Goal: Task Accomplishment & Management: Complete application form

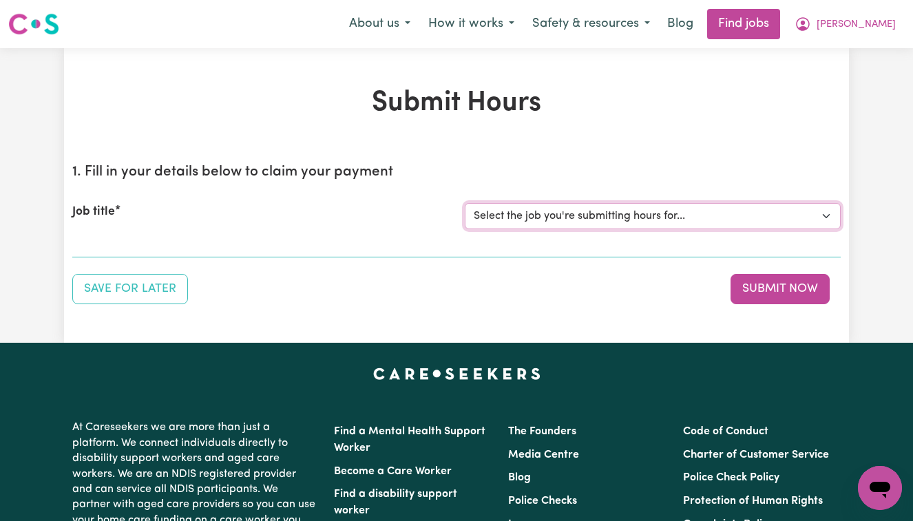
click at [826, 215] on select "Select the job you're submitting hours for... [[PERSON_NAME]] Cleaner needed in…" at bounding box center [653, 216] width 376 height 26
select select "13873"
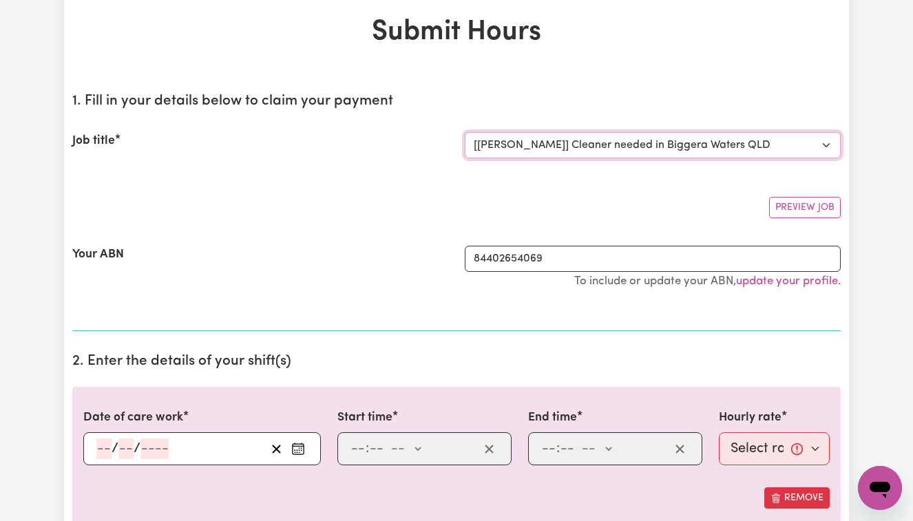
scroll to position [72, 0]
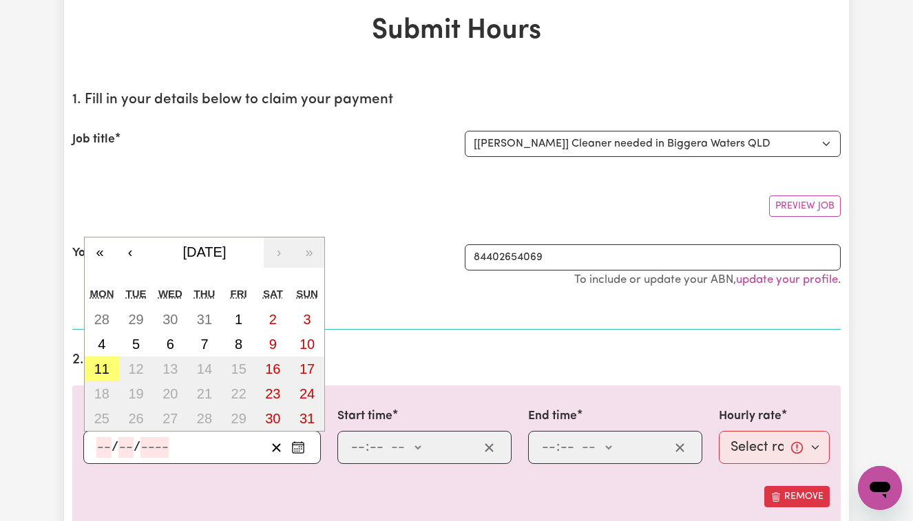
click at [98, 448] on input "number" at bounding box center [103, 447] width 15 height 21
click at [132, 340] on abbr "5" at bounding box center [136, 344] width 8 height 15
type input "[DATE]"
type input "5"
type input "8"
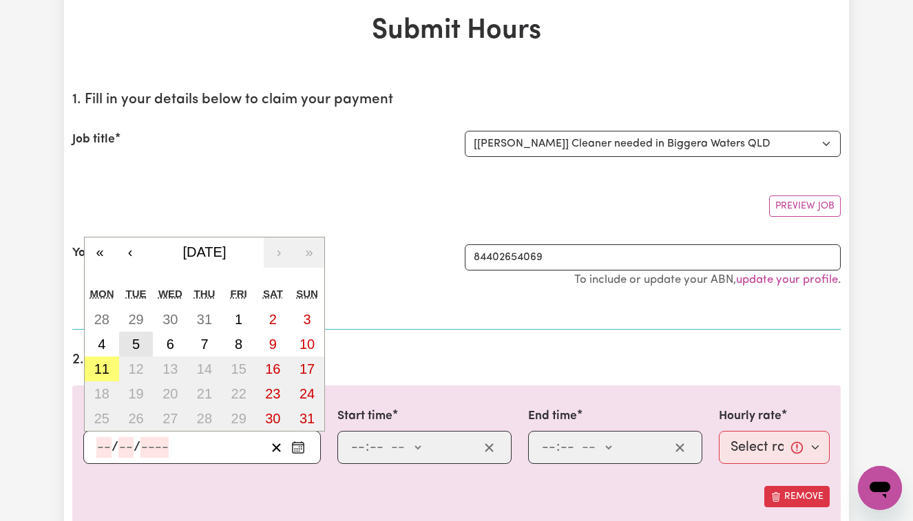
type input "2025"
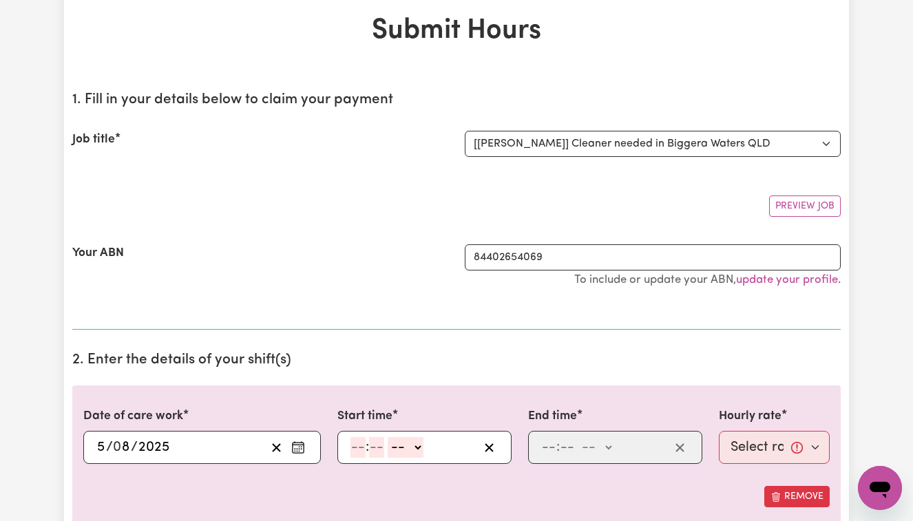
click at [354, 439] on input "number" at bounding box center [358, 447] width 15 height 21
type input "8"
type input "00"
select select "am"
type input "08:00"
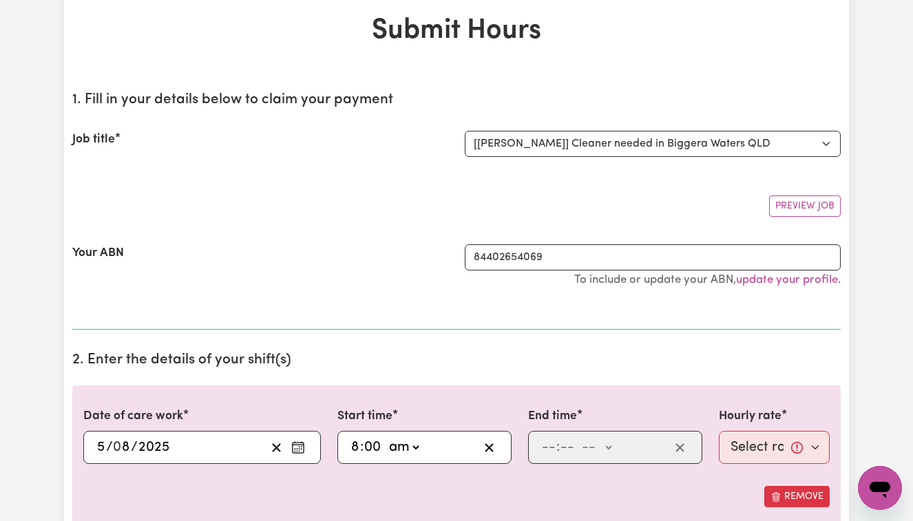
type input "0"
click at [541, 446] on input "number" at bounding box center [548, 447] width 15 height 21
type input "10"
type input "00"
select select "am"
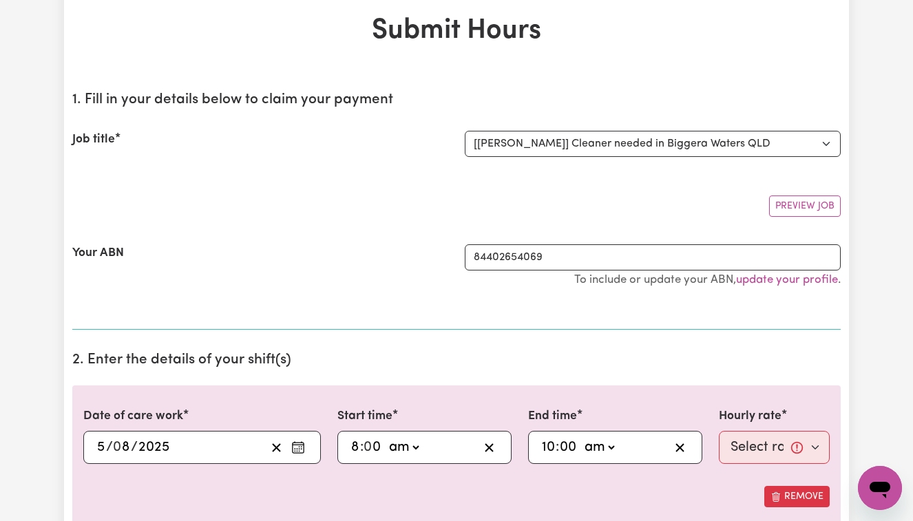
type input "10:00"
type input "0"
select select "50-Weekday"
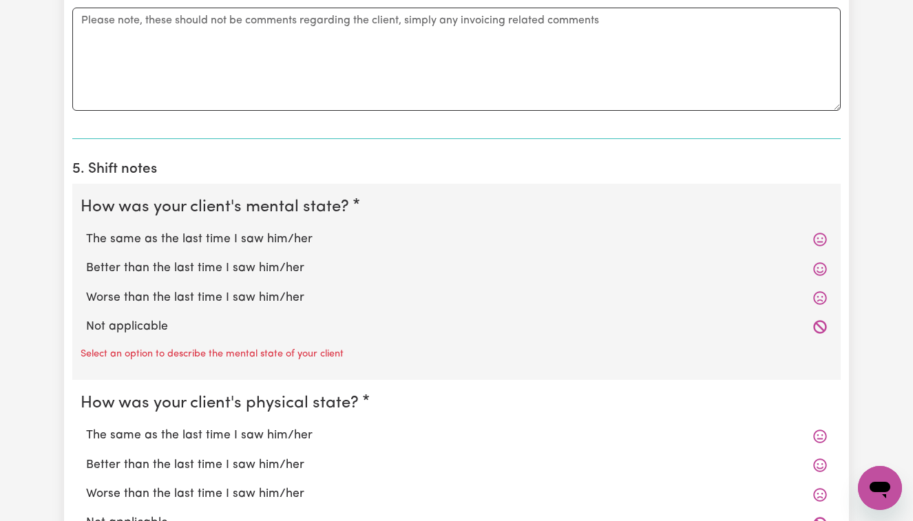
scroll to position [886, 0]
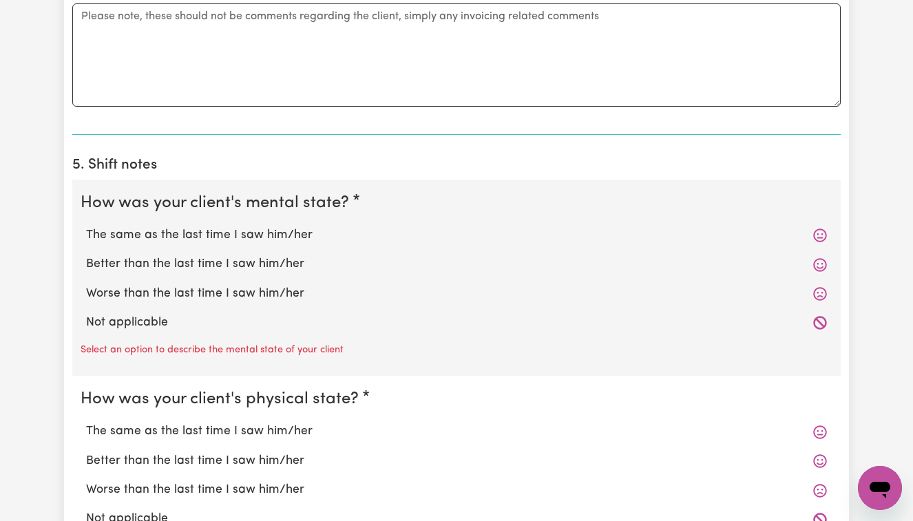
click at [246, 227] on label "The same as the last time I saw him/her" at bounding box center [456, 236] width 741 height 18
click at [86, 227] on input "The same as the last time I saw him/her" at bounding box center [85, 226] width 1 height 1
radio input "true"
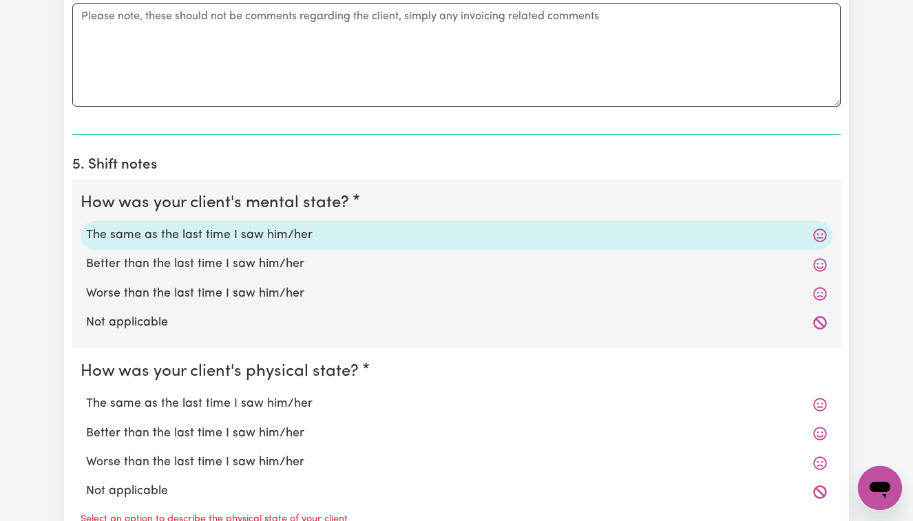
click at [265, 402] on label "The same as the last time I saw him/her" at bounding box center [456, 404] width 741 height 18
click at [86, 395] on input "The same as the last time I saw him/her" at bounding box center [85, 395] width 1 height 1
radio input "true"
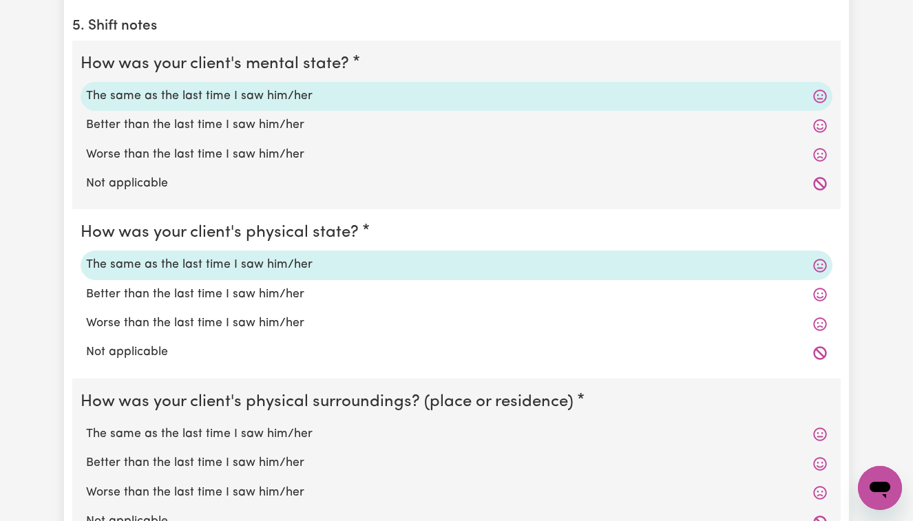
scroll to position [1061, 0]
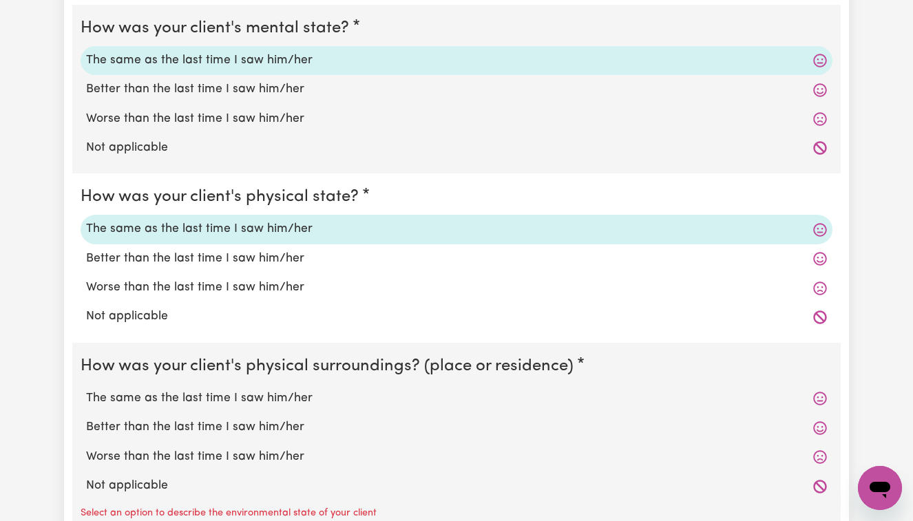
click at [266, 391] on label "The same as the last time I saw him/her" at bounding box center [456, 399] width 741 height 18
click at [86, 390] on input "The same as the last time I saw him/her" at bounding box center [85, 389] width 1 height 1
radio input "true"
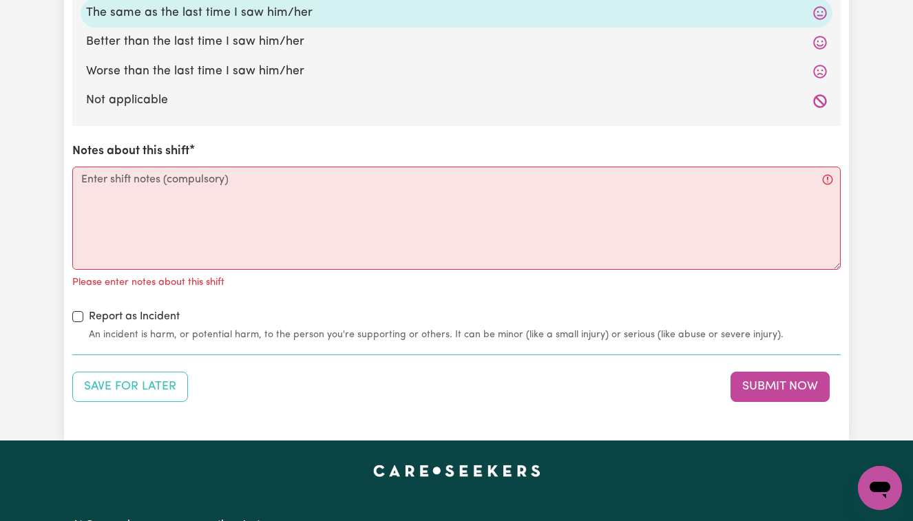
scroll to position [1480, 0]
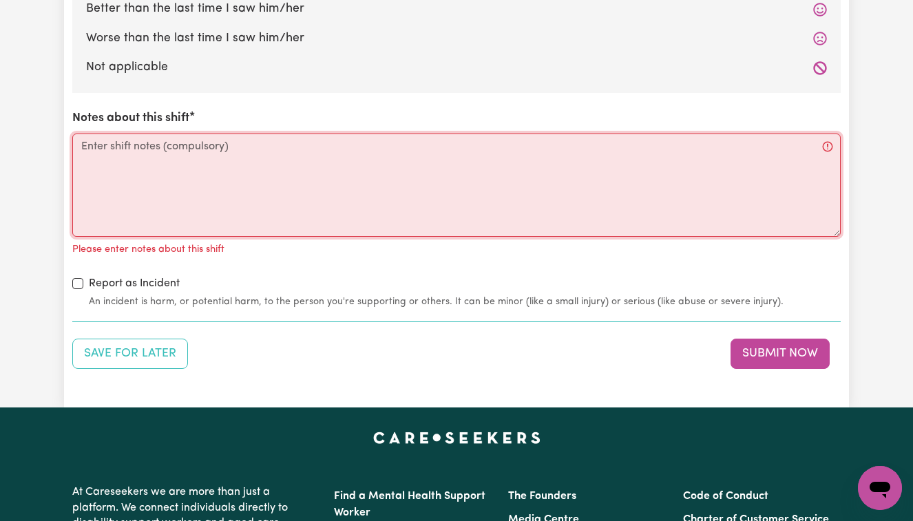
click at [103, 140] on textarea "Notes about this shift" at bounding box center [456, 185] width 769 height 103
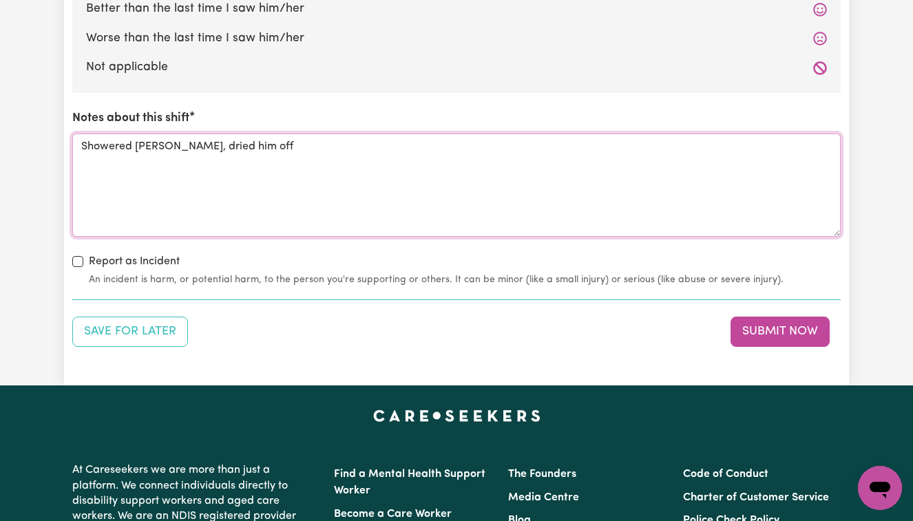
click at [159, 138] on textarea "Showered [PERSON_NAME], dried him off" at bounding box center [456, 185] width 769 height 103
click at [285, 138] on textarea "Showered [PERSON_NAME], assisted to dried him off" at bounding box center [456, 185] width 769 height 103
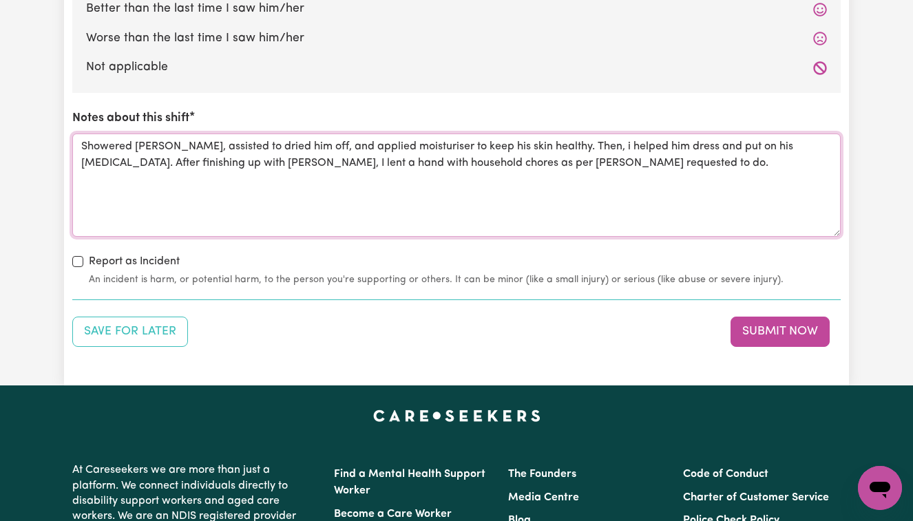
drag, startPoint x: 82, startPoint y: 134, endPoint x: 583, endPoint y: 172, distance: 502.1
click at [583, 172] on textarea "Showered [PERSON_NAME], assisted to dried him off, and applied moisturiser to k…" at bounding box center [456, 185] width 769 height 103
click at [676, 202] on textarea "Showered [PERSON_NAME], assisted to dried him off, and applied moisturiser to k…" at bounding box center [456, 185] width 769 height 103
type textarea "Showered [PERSON_NAME], assisted to dried him off, and applied moisturiser to k…"
click at [775, 323] on button "Submit Now" at bounding box center [780, 332] width 99 height 30
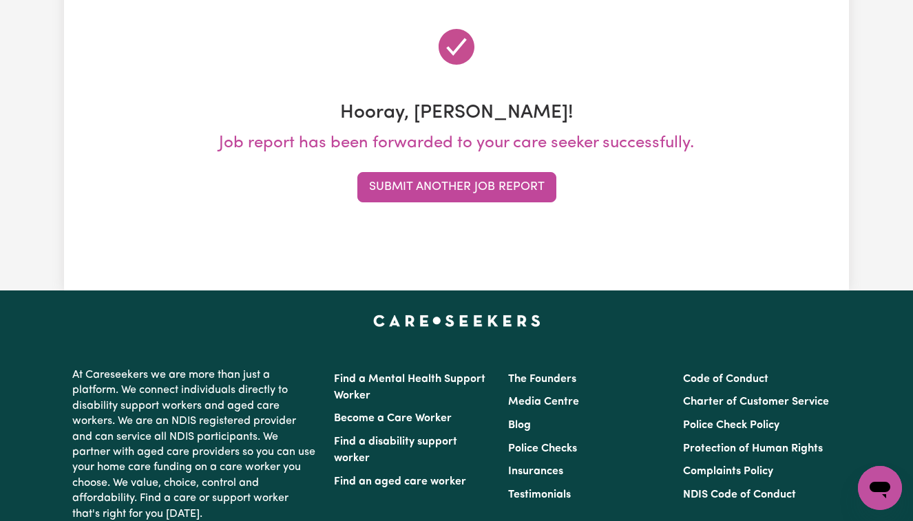
scroll to position [0, 0]
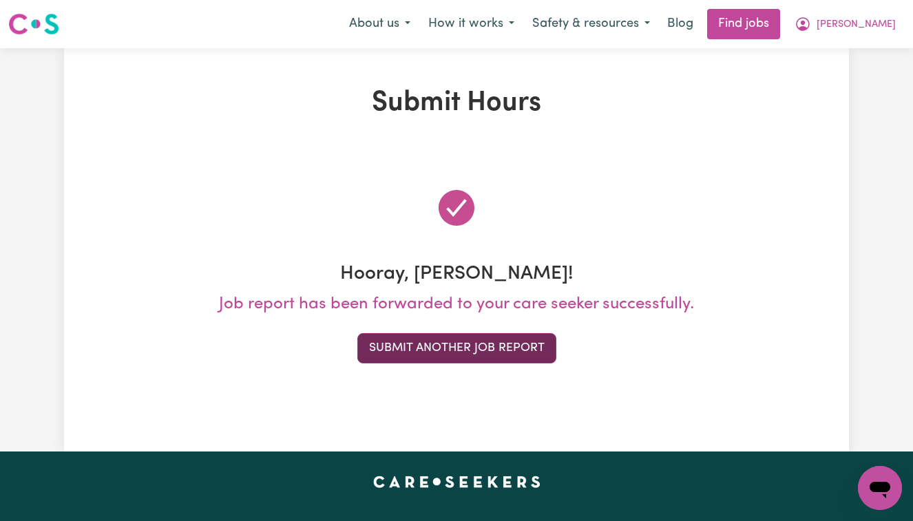
click at [505, 347] on button "Submit Another Job Report" at bounding box center [456, 348] width 199 height 30
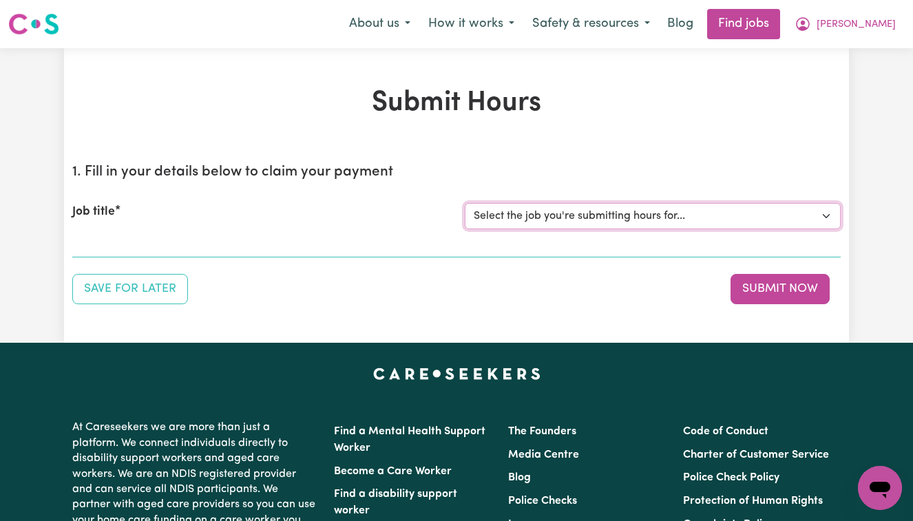
select select "13873"
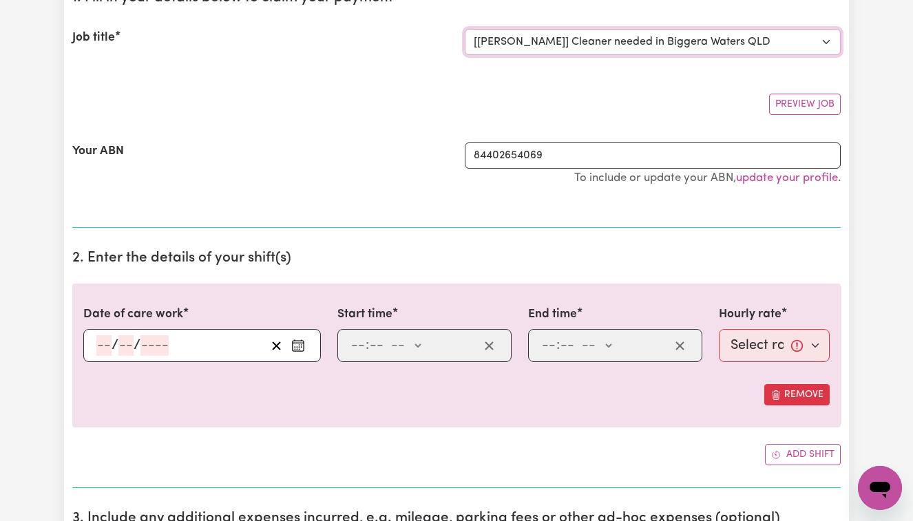
scroll to position [176, 0]
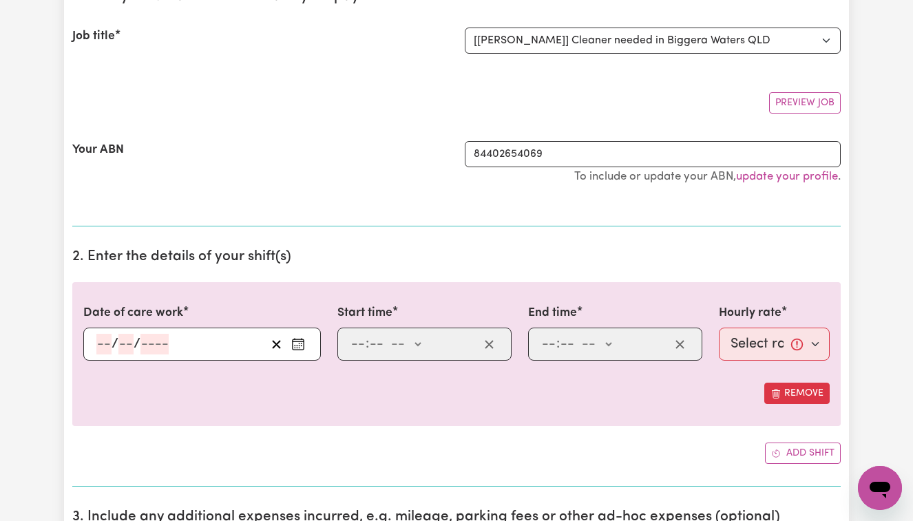
click at [98, 344] on input "number" at bounding box center [103, 344] width 15 height 21
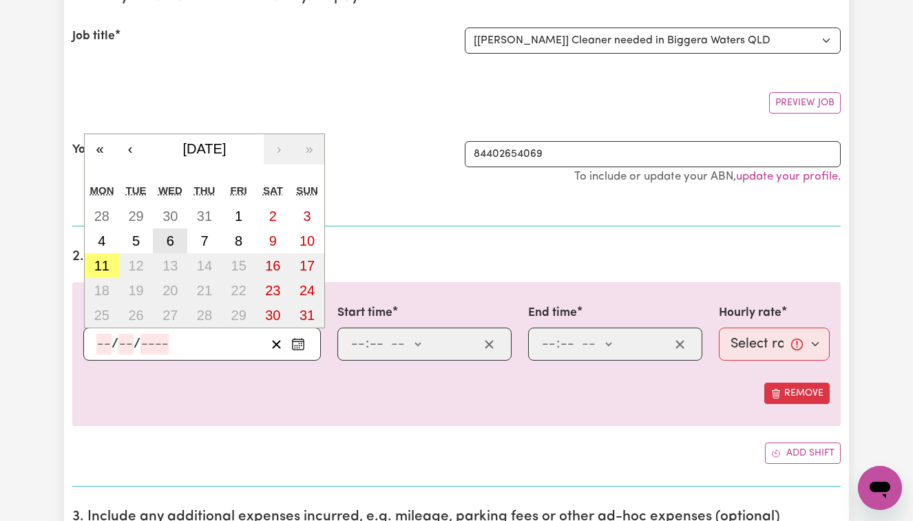
click at [167, 245] on abbr "6" at bounding box center [171, 241] width 8 height 15
type input "[DATE]"
type input "6"
type input "8"
type input "2025"
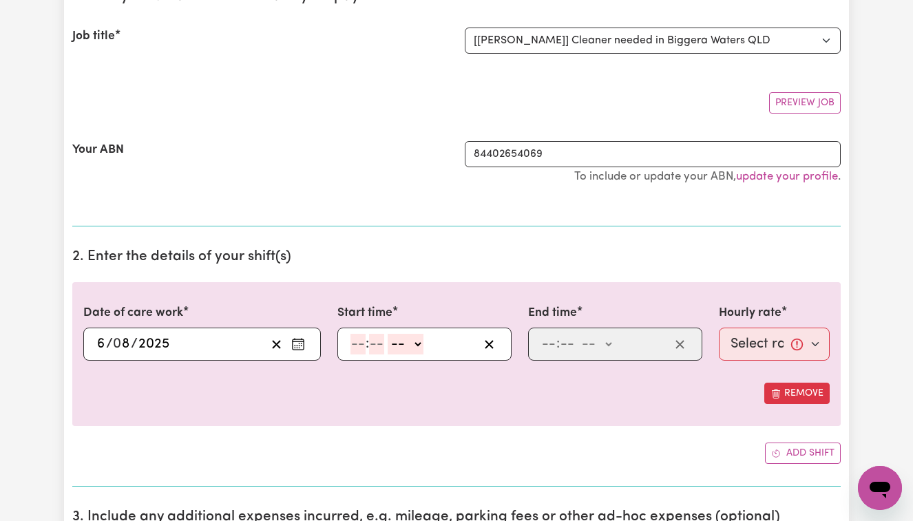
click at [356, 343] on input "number" at bounding box center [358, 344] width 15 height 21
type input "8"
type input "00"
select select "am"
type input "08:00"
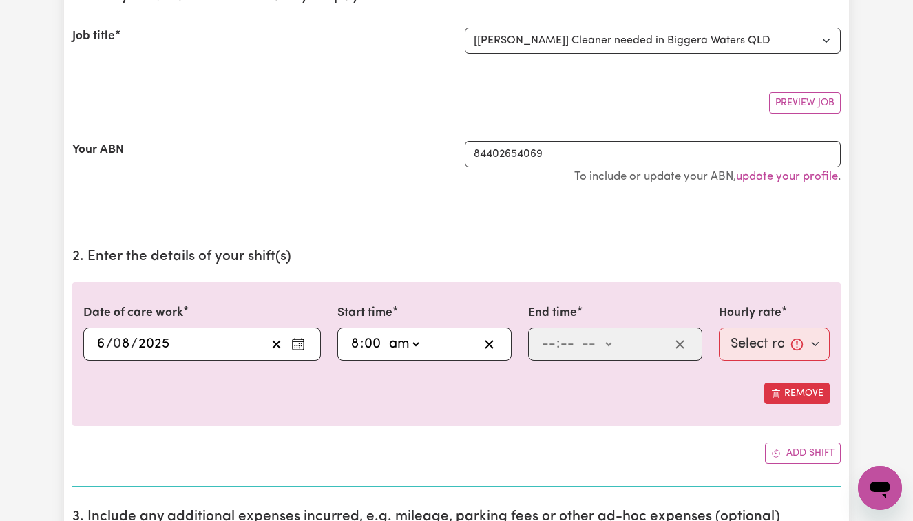
type input "0"
click at [541, 343] on input "number" at bounding box center [548, 344] width 15 height 21
type input "10"
type input "00"
select select "am"
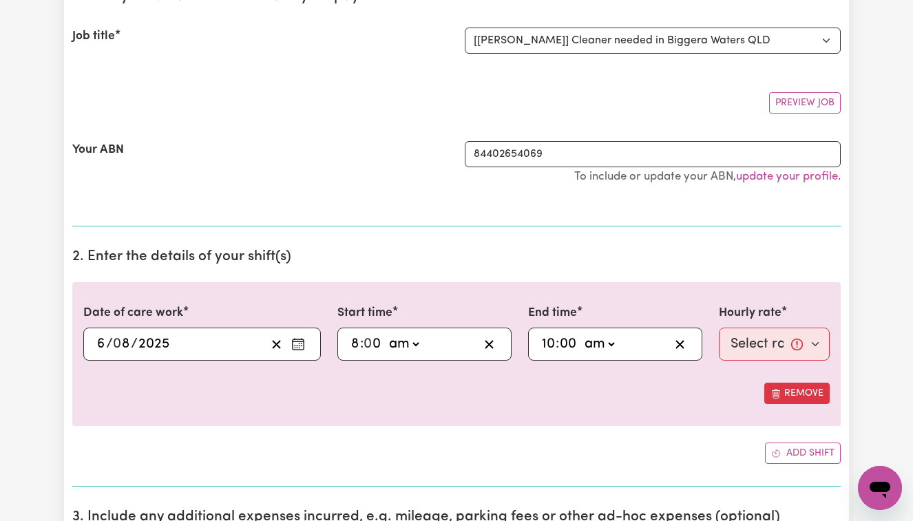
type input "10:00"
type input "0"
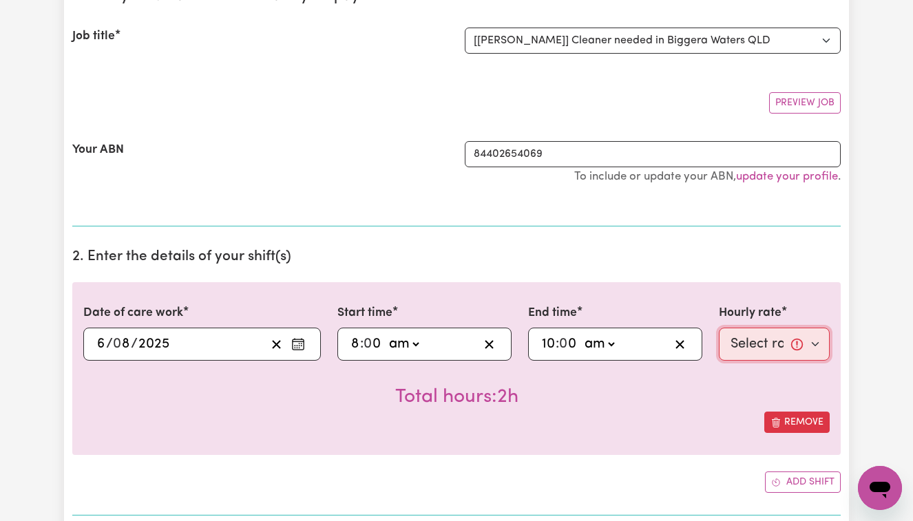
select select "50-Weekday"
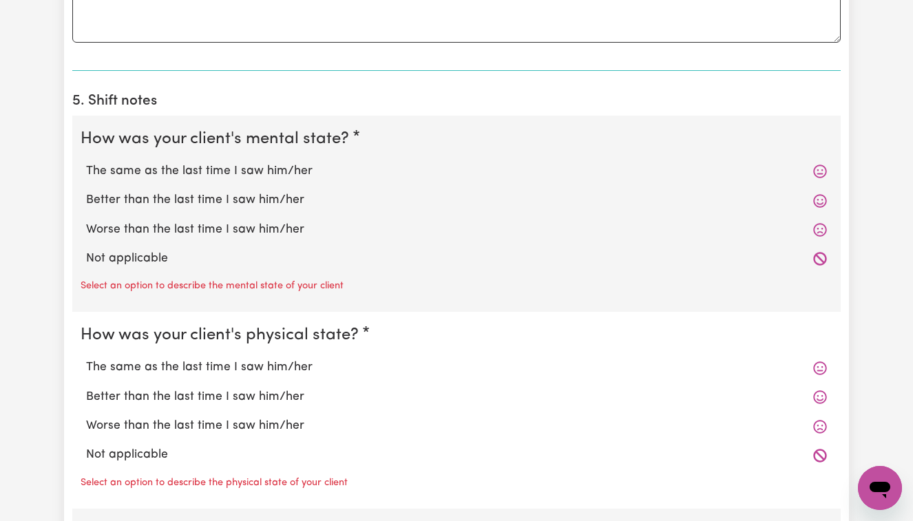
scroll to position [953, 0]
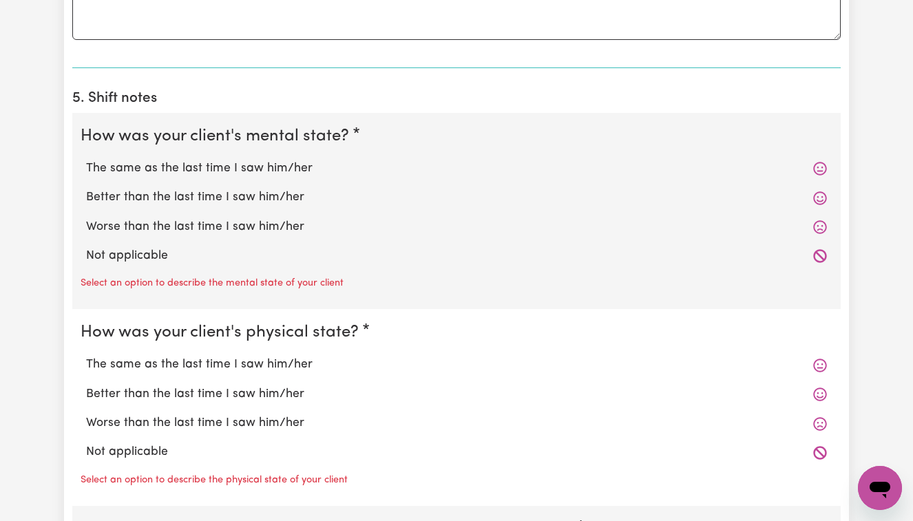
click at [262, 162] on label "The same as the last time I saw him/her" at bounding box center [456, 169] width 741 height 18
click at [86, 160] on input "The same as the last time I saw him/her" at bounding box center [85, 159] width 1 height 1
radio input "true"
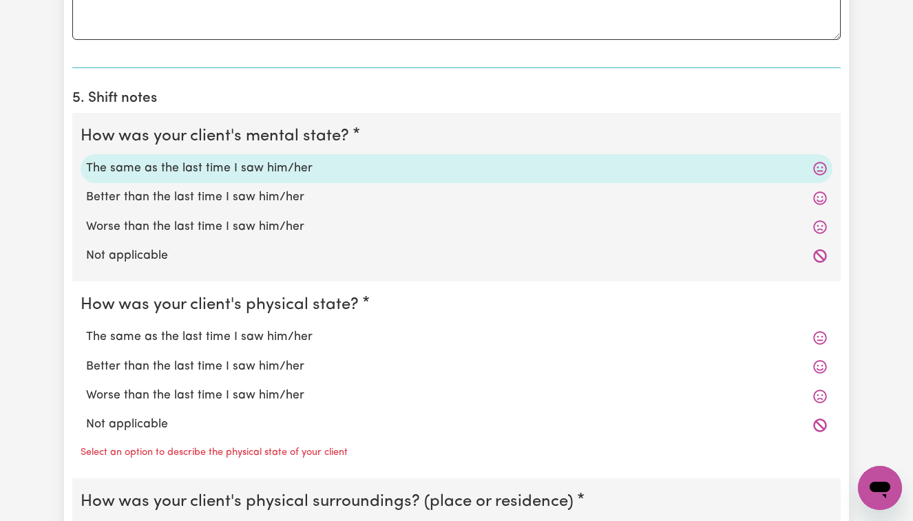
click at [247, 331] on label "The same as the last time I saw him/her" at bounding box center [456, 338] width 741 height 18
click at [86, 329] on input "The same as the last time I saw him/her" at bounding box center [85, 328] width 1 height 1
radio input "true"
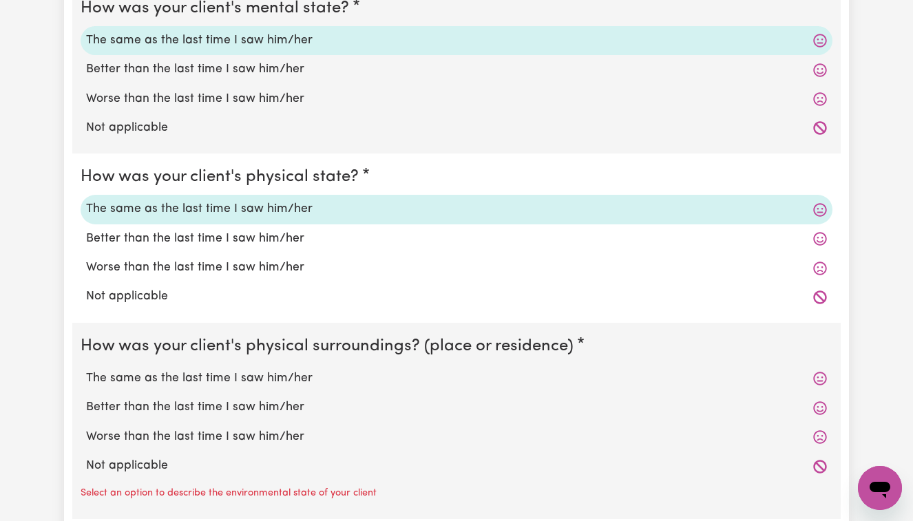
scroll to position [1092, 0]
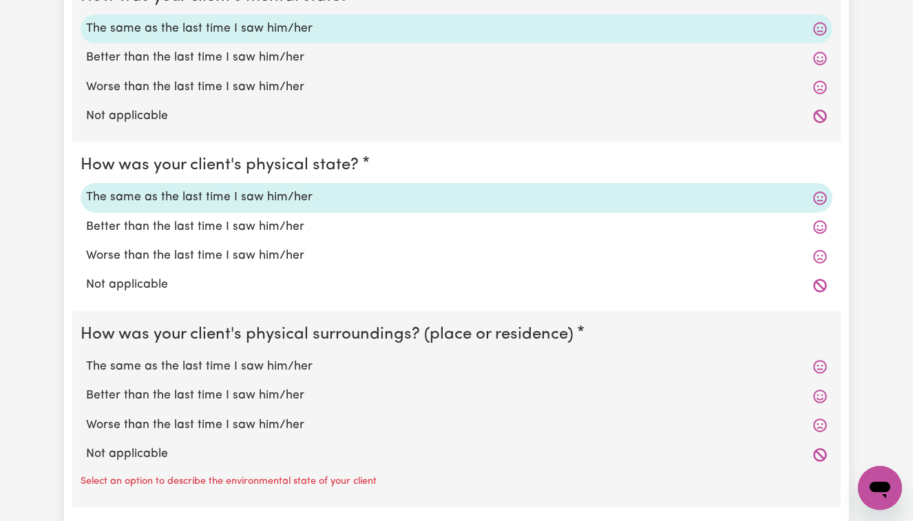
click at [252, 358] on label "The same as the last time I saw him/her" at bounding box center [456, 367] width 741 height 18
click at [86, 358] on input "The same as the last time I saw him/her" at bounding box center [85, 357] width 1 height 1
radio input "true"
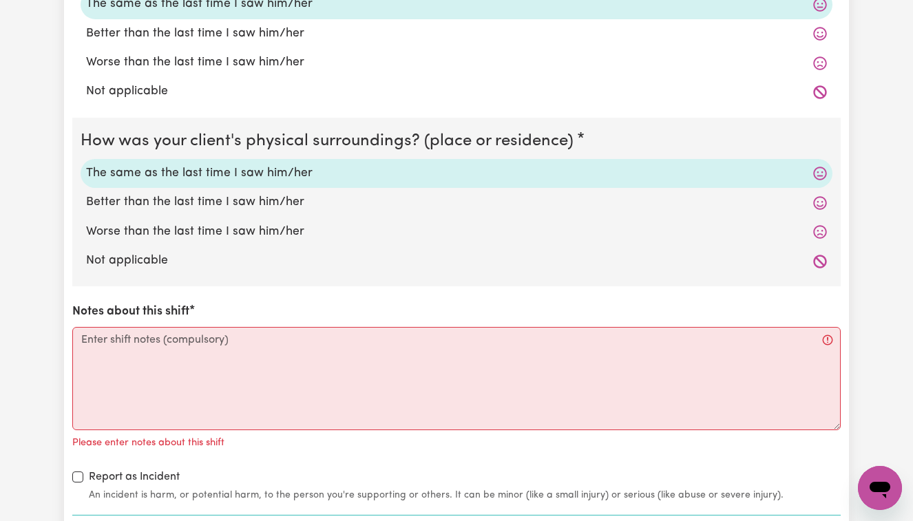
scroll to position [1298, 0]
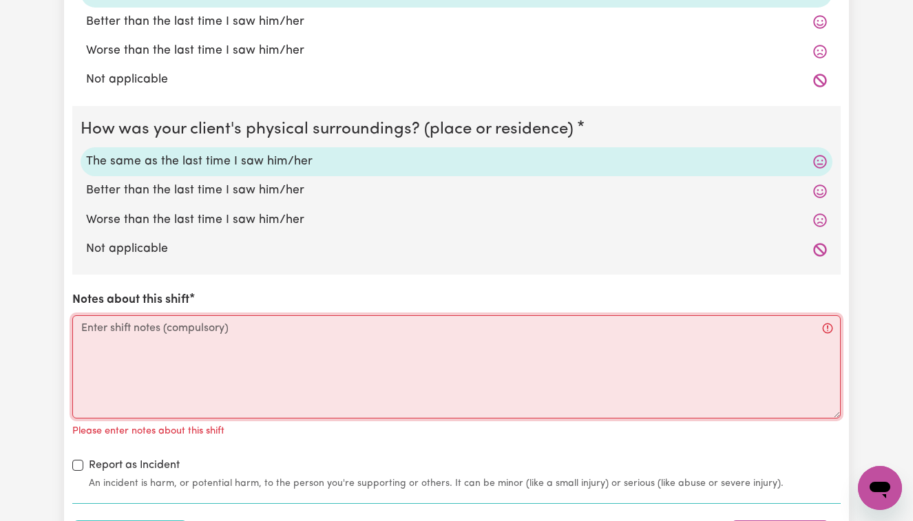
click at [87, 317] on textarea "Notes about this shift" at bounding box center [456, 366] width 769 height 103
paste textarea "Showered [PERSON_NAME], assisted to dried him off, and applied moisturiser to k…"
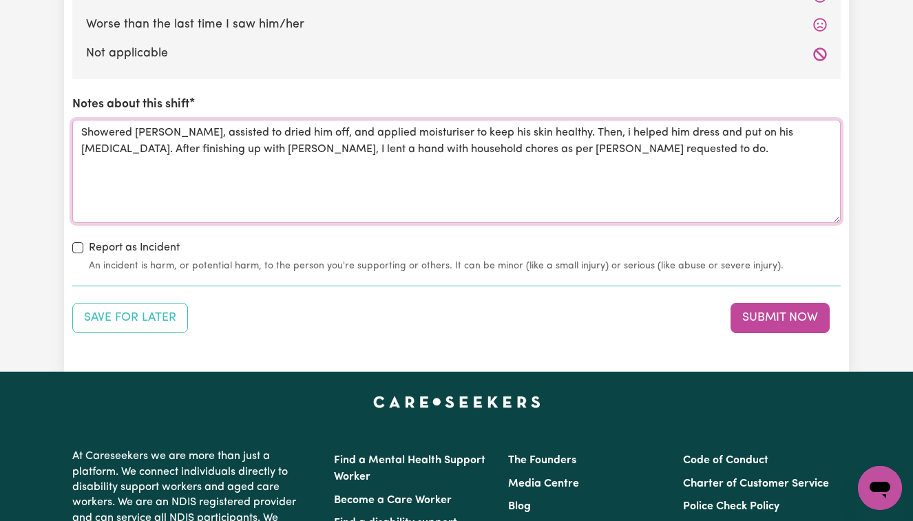
scroll to position [1495, 0]
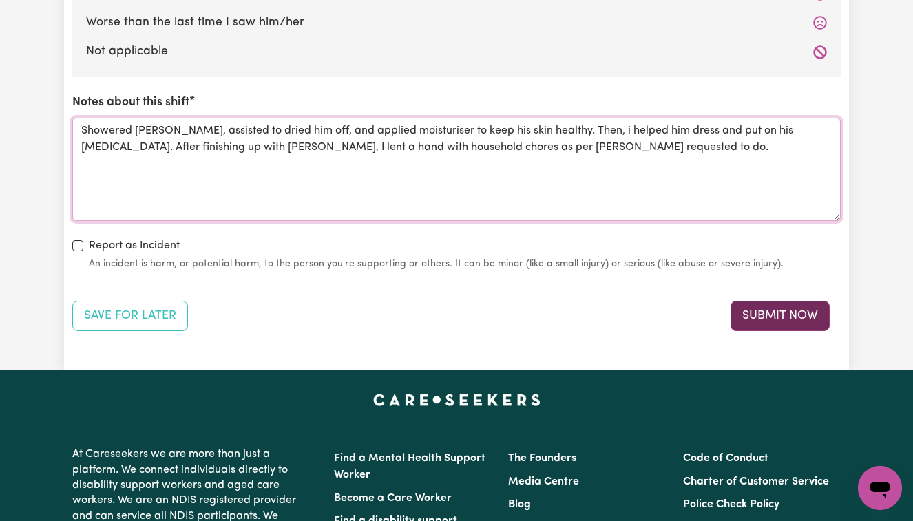
type textarea "Showered [PERSON_NAME], assisted to dried him off, and applied moisturiser to k…"
click at [791, 308] on button "Submit Now" at bounding box center [780, 316] width 99 height 30
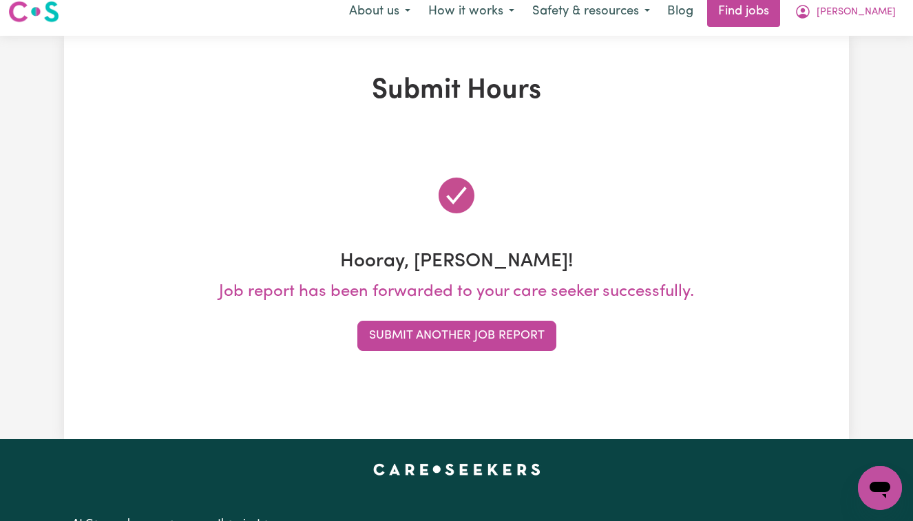
scroll to position [0, 0]
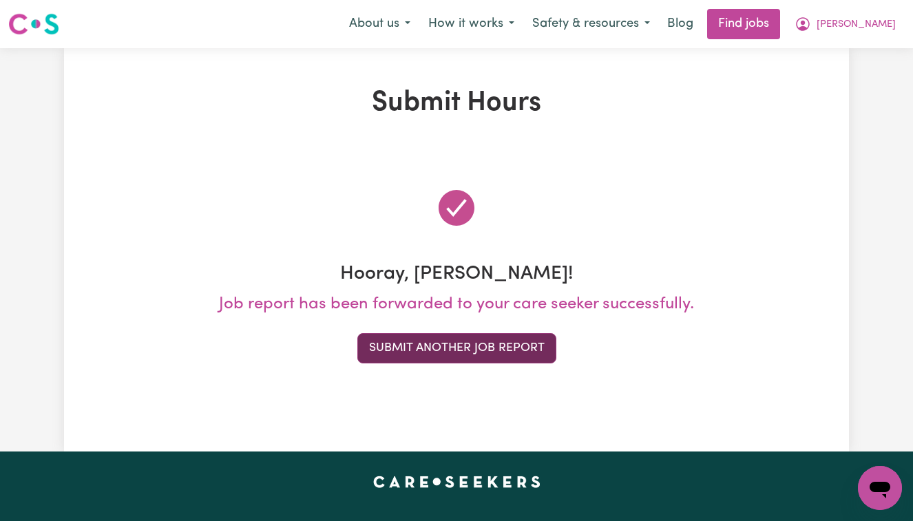
click at [459, 347] on button "Submit Another Job Report" at bounding box center [456, 348] width 199 height 30
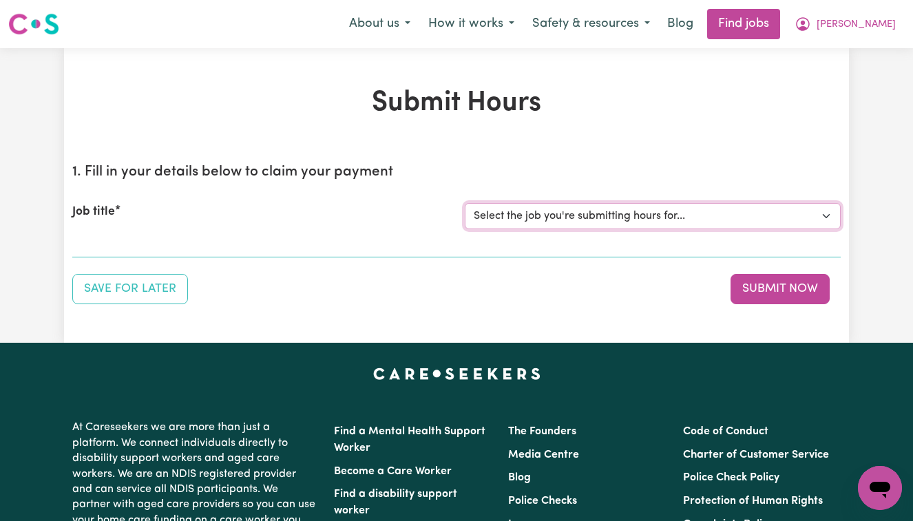
select select "13873"
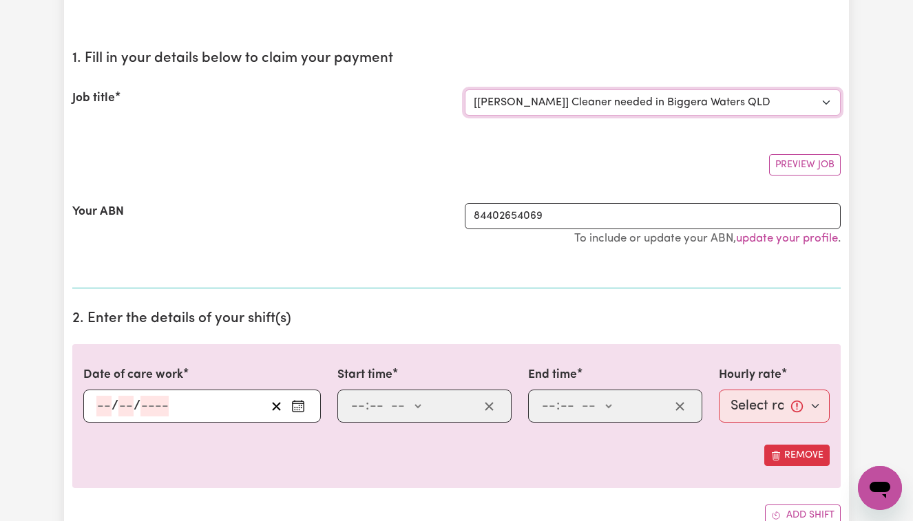
scroll to position [133, 0]
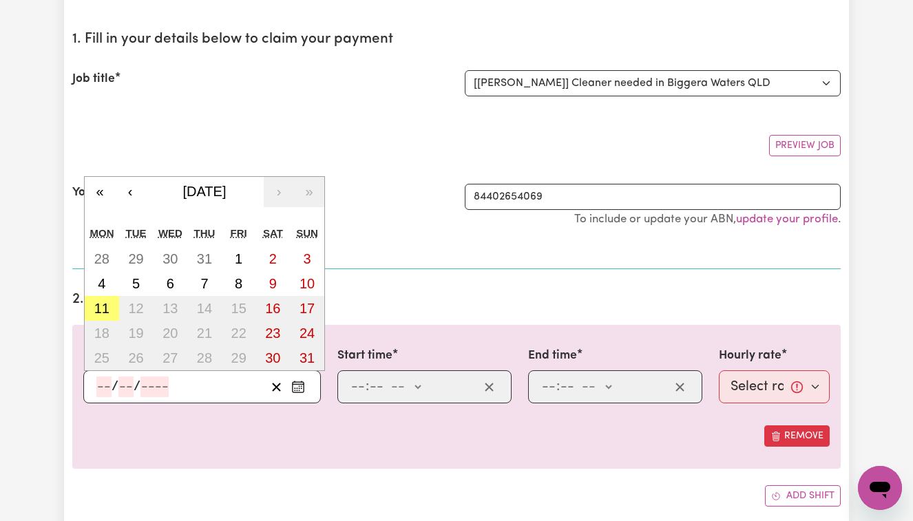
click at [98, 388] on input "number" at bounding box center [103, 387] width 15 height 21
click at [205, 281] on abbr "7" at bounding box center [204, 283] width 8 height 15
type input "[DATE]"
type input "7"
type input "8"
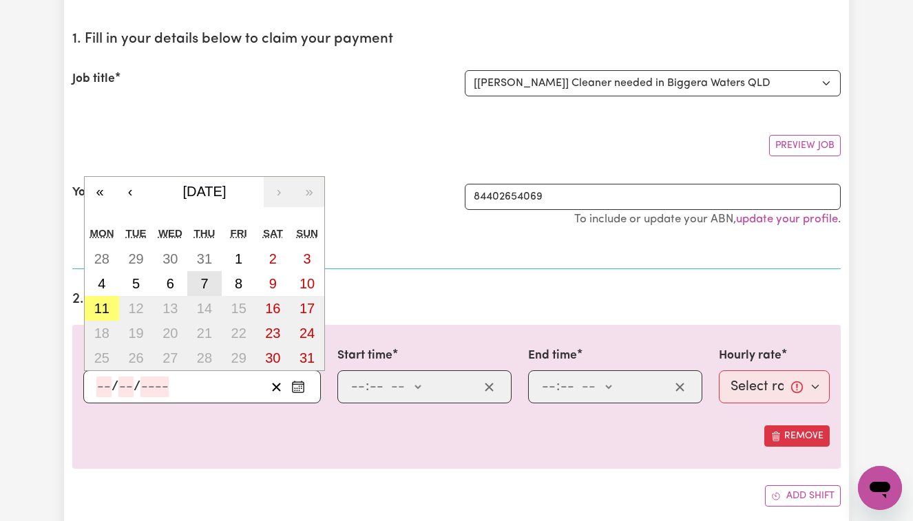
type input "2025"
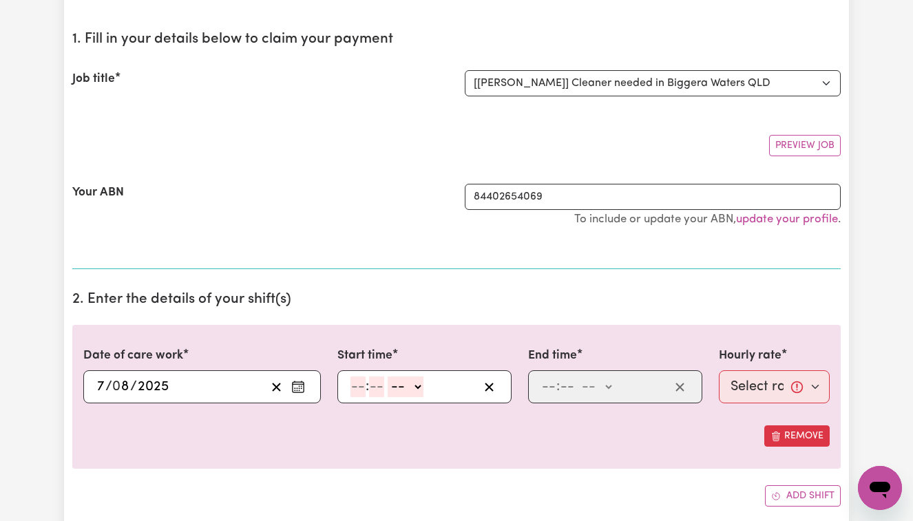
click at [355, 381] on input "number" at bounding box center [358, 387] width 15 height 21
type input "8"
type input "00"
select select "am"
type input "08:00"
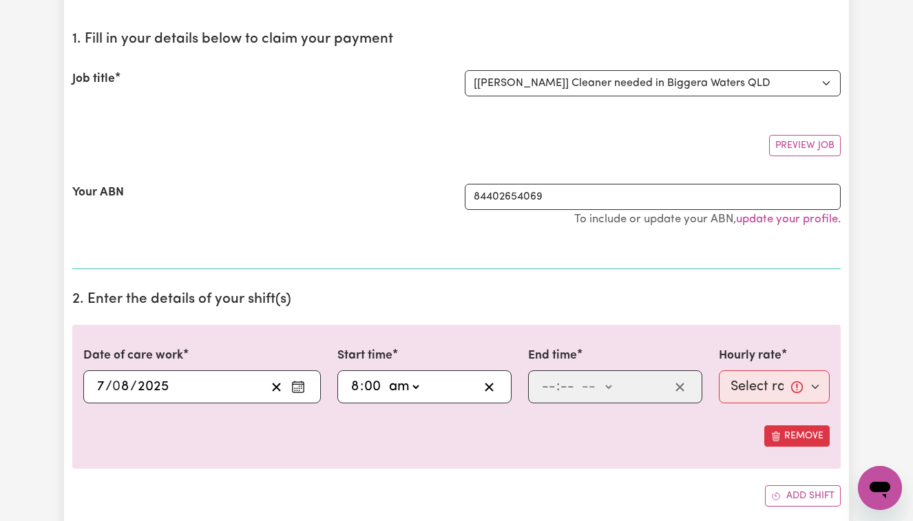
type input "0"
click at [547, 388] on input "number" at bounding box center [548, 387] width 15 height 21
type input "10"
type input "00"
select select "am"
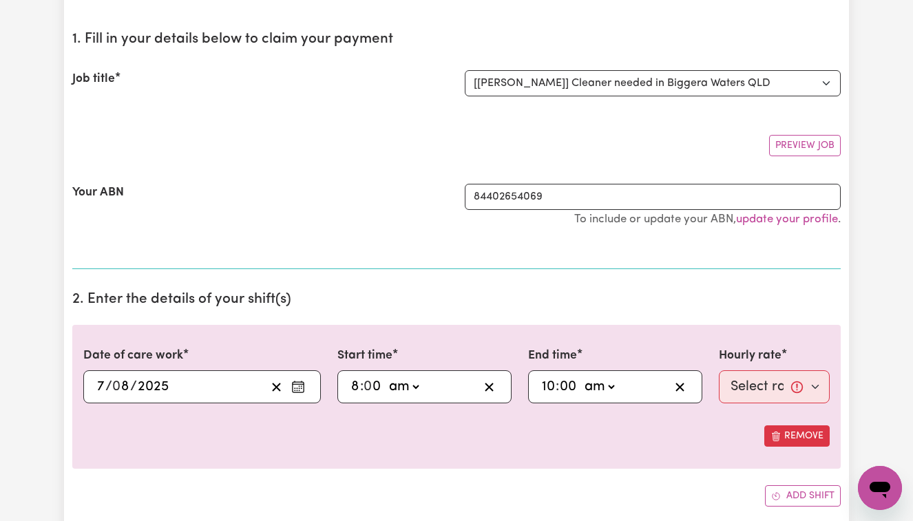
type input "10:00"
type input "0"
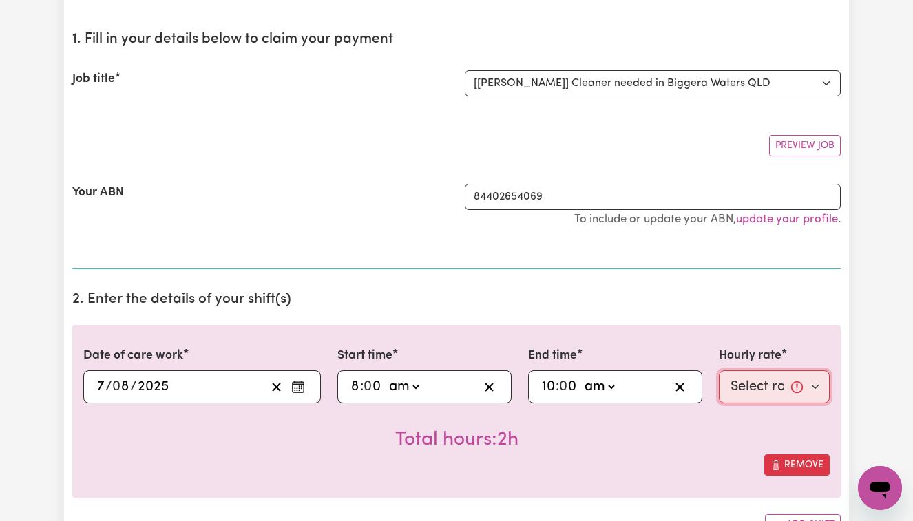
select select "50-Weekday"
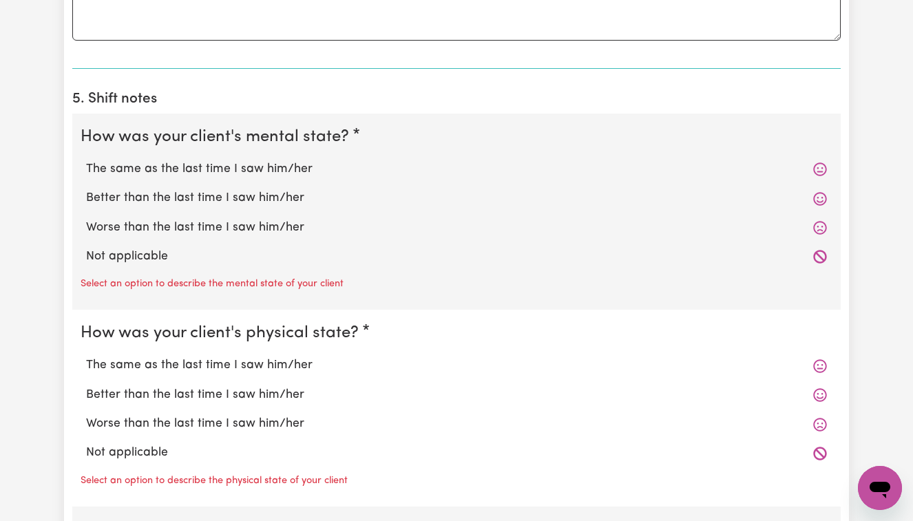
scroll to position [944, 0]
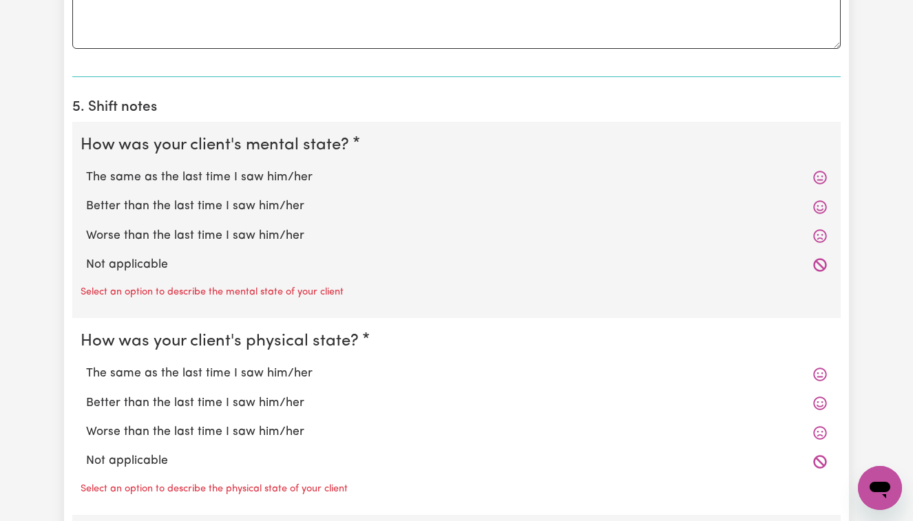
click at [224, 169] on label "The same as the last time I saw him/her" at bounding box center [456, 178] width 741 height 18
click at [86, 169] on input "The same as the last time I saw him/her" at bounding box center [85, 168] width 1 height 1
radio input "true"
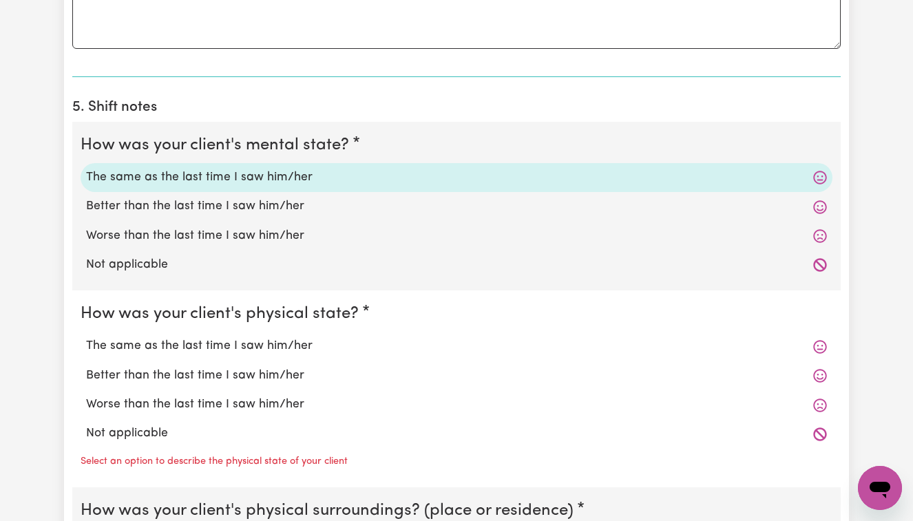
click at [242, 342] on label "The same as the last time I saw him/her" at bounding box center [456, 347] width 741 height 18
click at [86, 338] on input "The same as the last time I saw him/her" at bounding box center [85, 337] width 1 height 1
radio input "true"
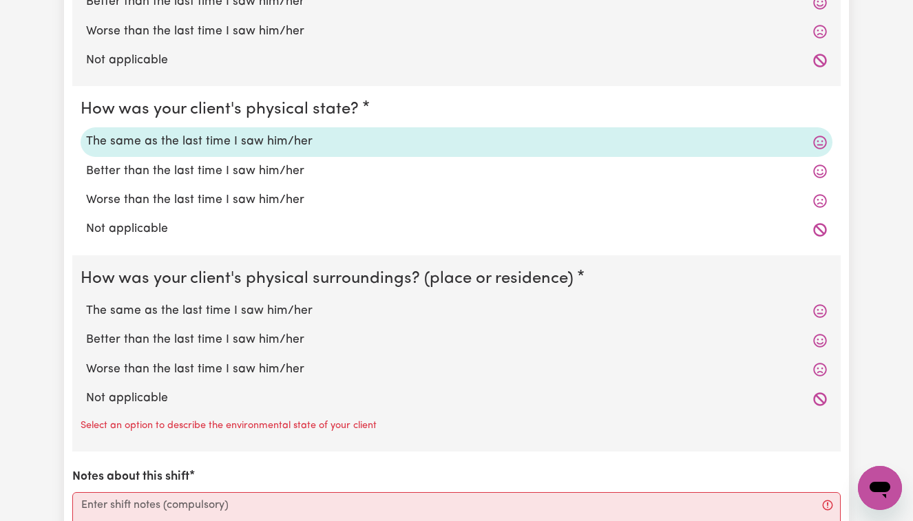
scroll to position [1150, 0]
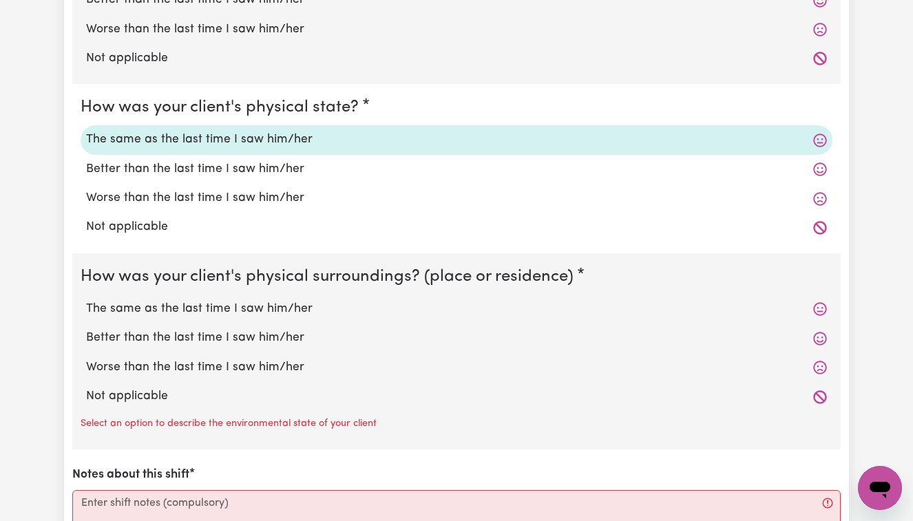
click at [245, 303] on label "The same as the last time I saw him/her" at bounding box center [456, 309] width 741 height 18
click at [86, 300] on input "The same as the last time I saw him/her" at bounding box center [85, 300] width 1 height 1
radio input "true"
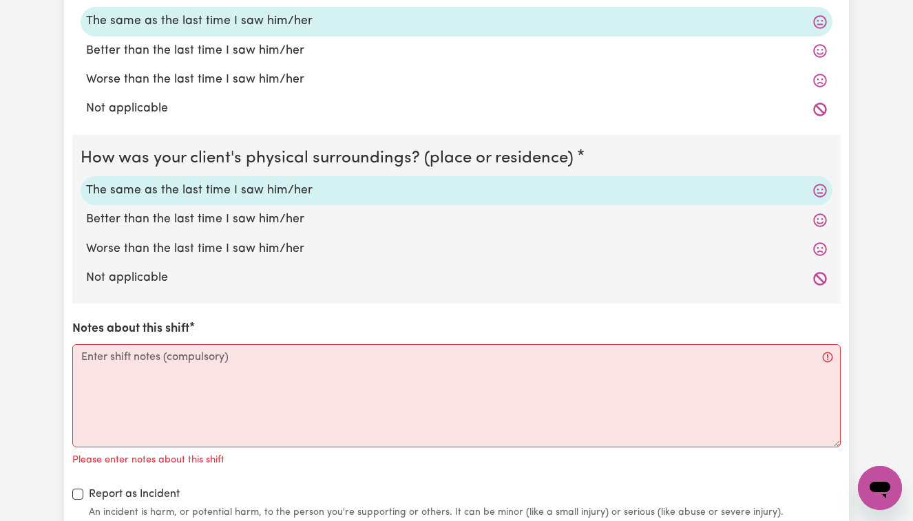
scroll to position [1279, 0]
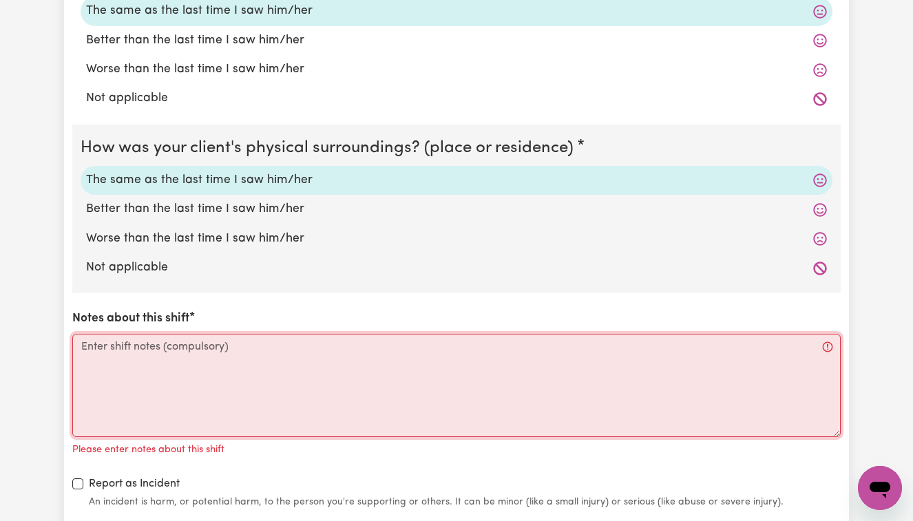
click at [89, 340] on textarea "Notes about this shift" at bounding box center [456, 385] width 769 height 103
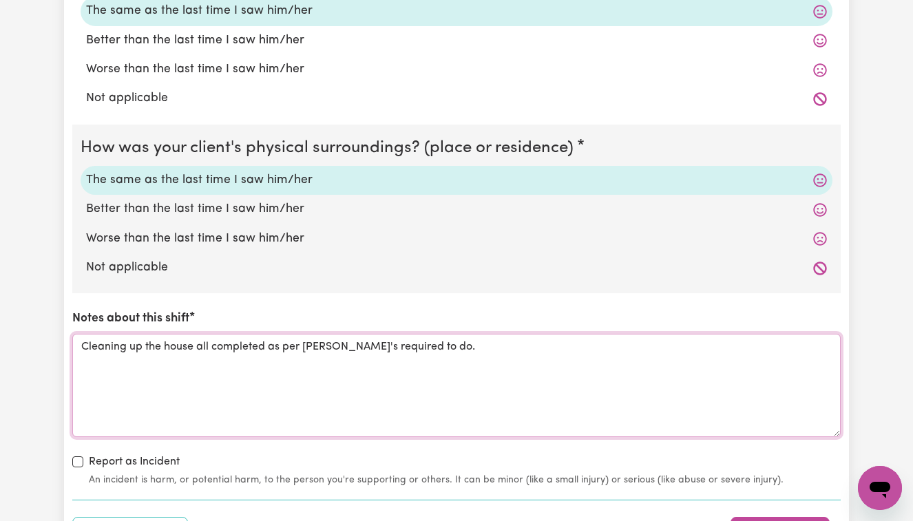
click at [198, 337] on textarea "Cleaning up the house all completed as per [PERSON_NAME]'s required to do." at bounding box center [456, 385] width 769 height 103
click at [411, 339] on textarea "Cleaning up the unit were all completed as per [PERSON_NAME]'s required to do." at bounding box center [456, 385] width 769 height 103
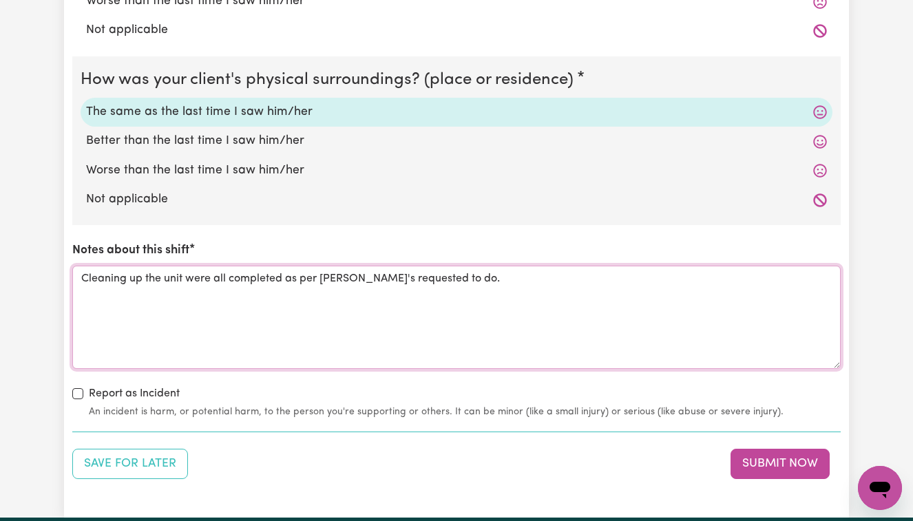
scroll to position [1349, 0]
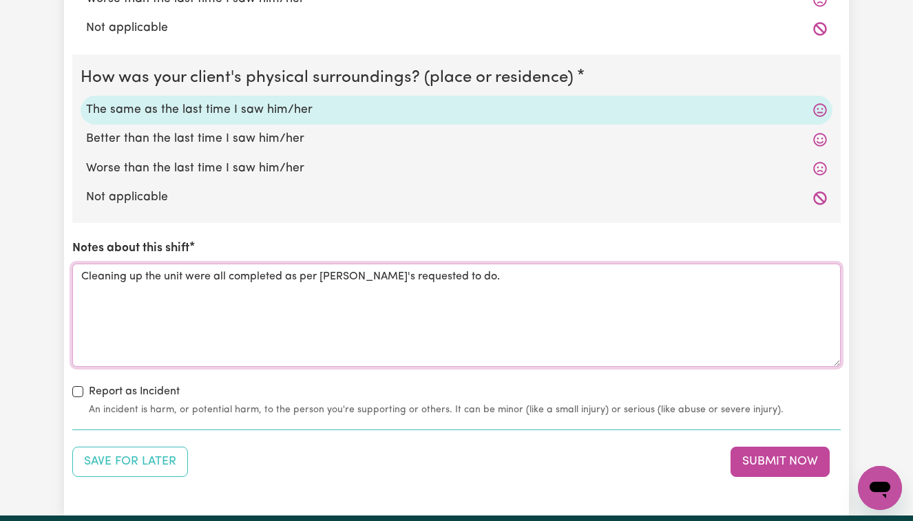
click at [474, 273] on textarea "Cleaning up the unit were all completed as per [PERSON_NAME]'s requested to do." at bounding box center [456, 315] width 769 height 103
type textarea "Cleaning up the unit were all completed as per [PERSON_NAME]'s requested to do."
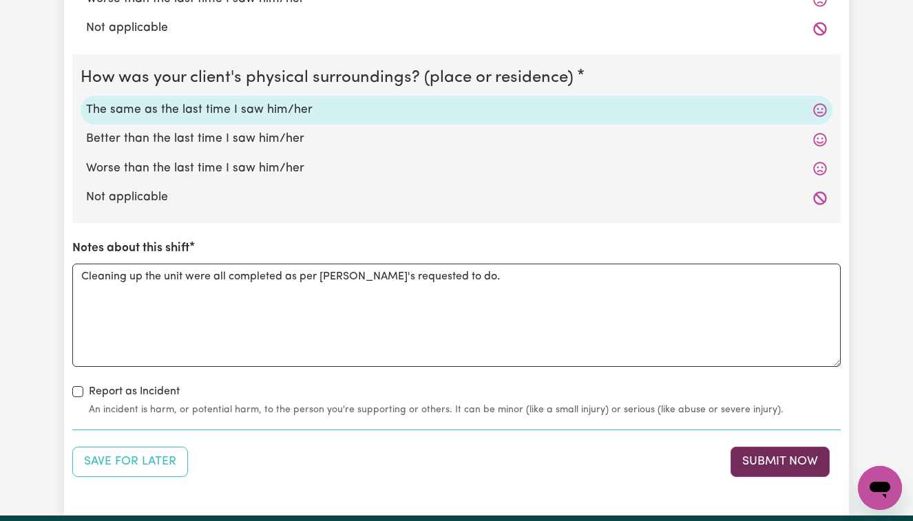
click at [776, 453] on button "Submit Now" at bounding box center [780, 462] width 99 height 30
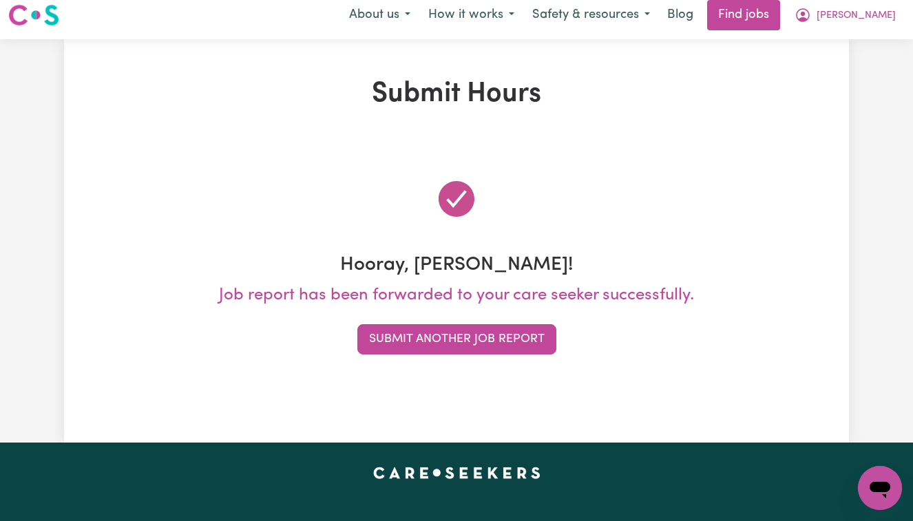
scroll to position [0, 0]
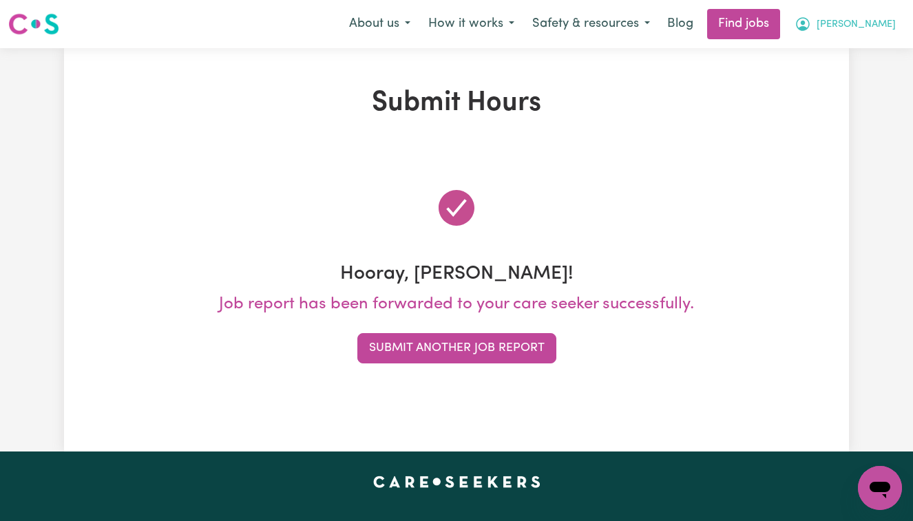
click at [877, 22] on span "[PERSON_NAME]" at bounding box center [856, 24] width 79 height 15
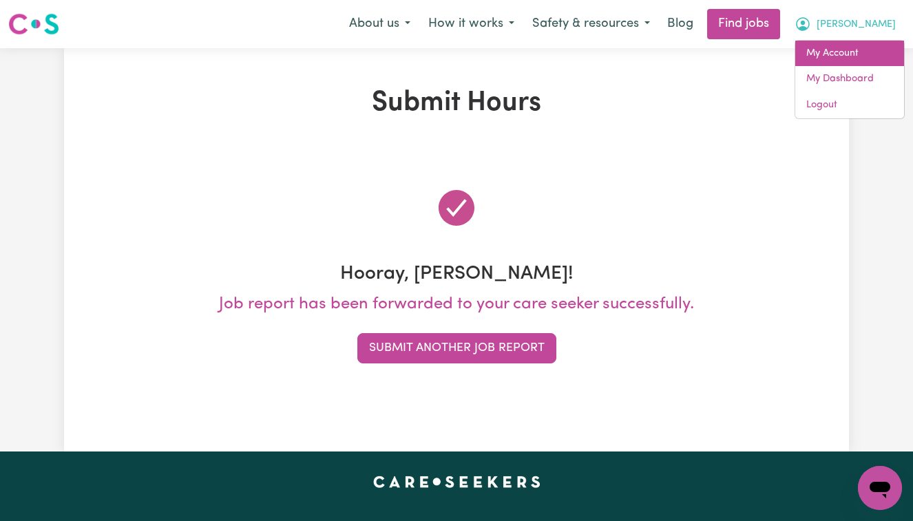
click at [833, 52] on link "My Account" at bounding box center [850, 54] width 109 height 26
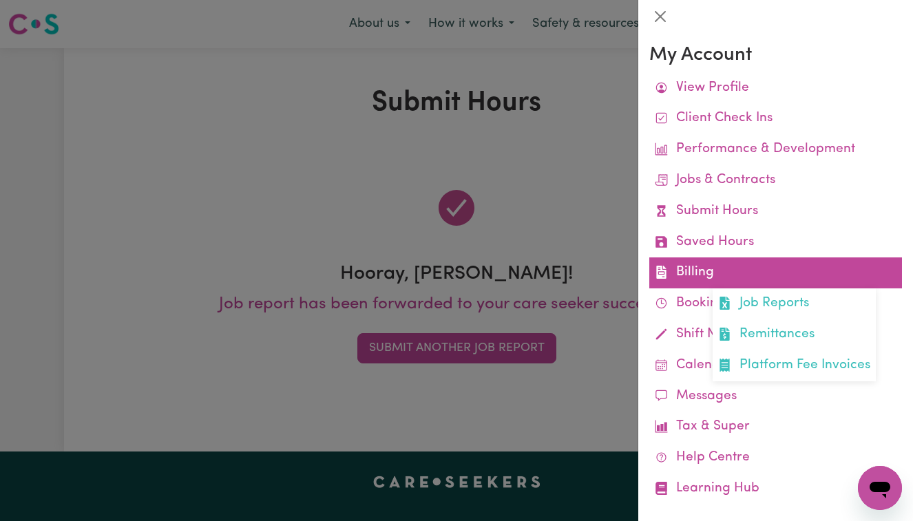
click at [827, 266] on link "Billing Job Reports Remittances Platform Fee Invoices" at bounding box center [776, 273] width 253 height 31
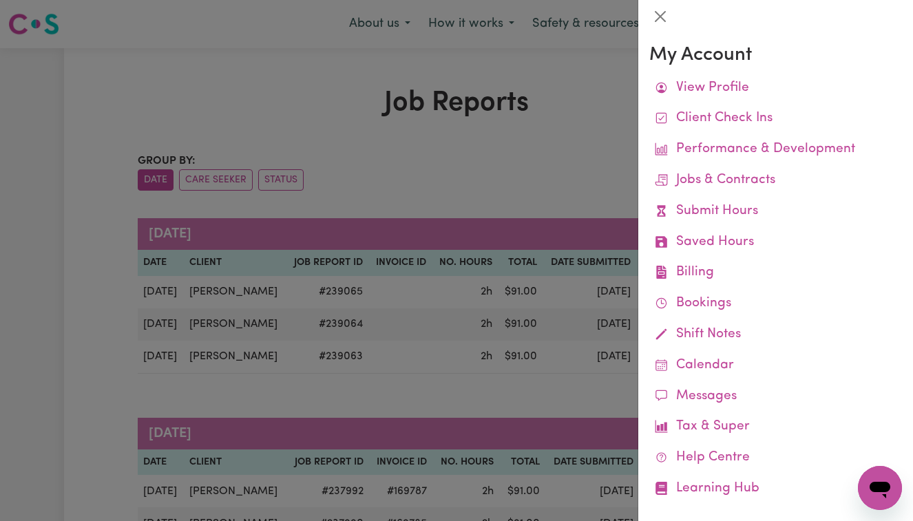
click at [556, 125] on div at bounding box center [456, 260] width 913 height 521
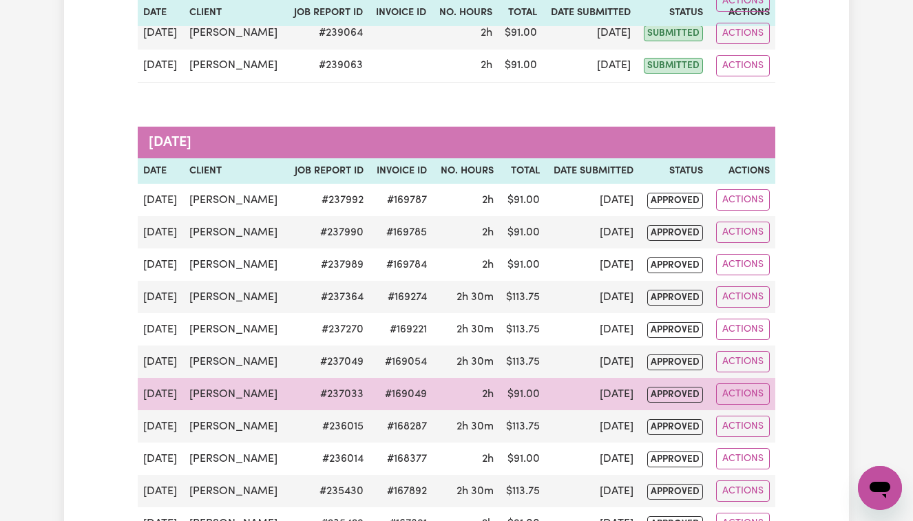
scroll to position [292, 0]
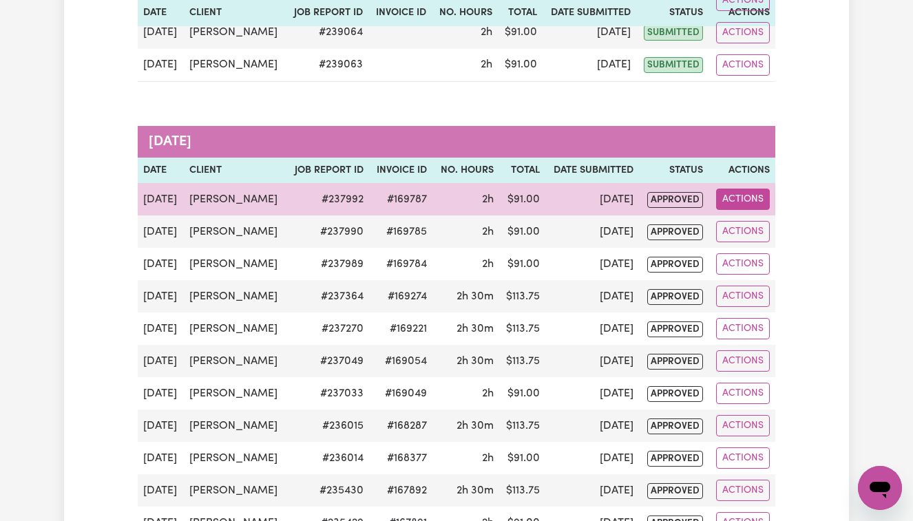
click at [737, 204] on button "Actions" at bounding box center [743, 199] width 54 height 21
click at [767, 225] on link "View Job Report" at bounding box center [779, 232] width 118 height 28
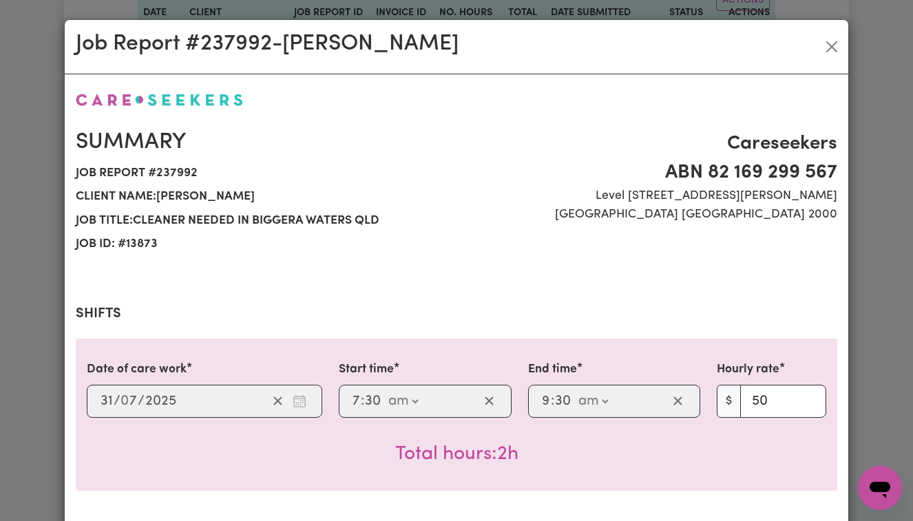
select select "50-Weekday"
click at [836, 47] on button "Close" at bounding box center [832, 47] width 22 height 22
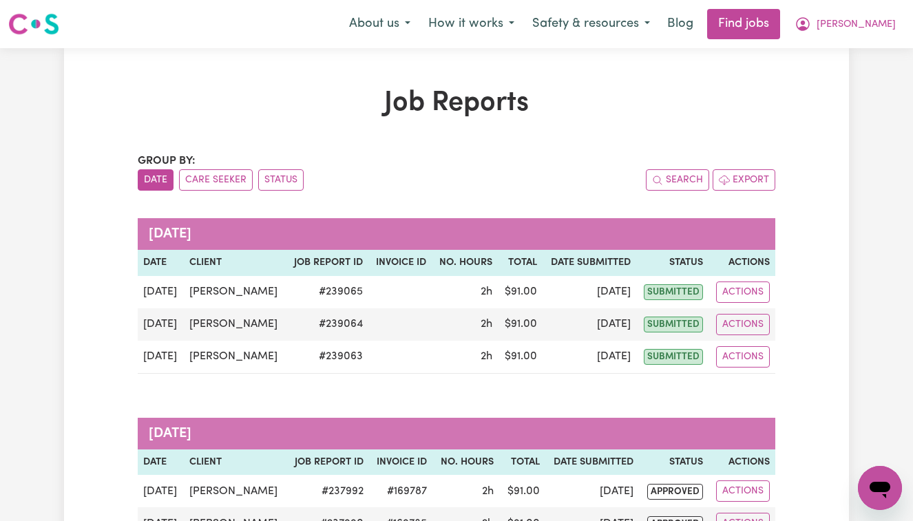
scroll to position [0, 0]
click at [878, 23] on span "[PERSON_NAME]" at bounding box center [856, 24] width 79 height 15
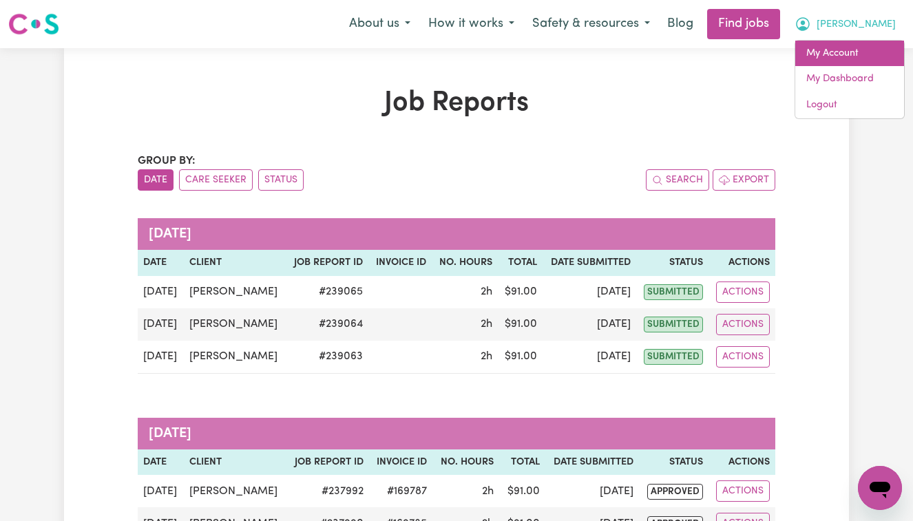
click at [848, 47] on link "My Account" at bounding box center [850, 54] width 109 height 26
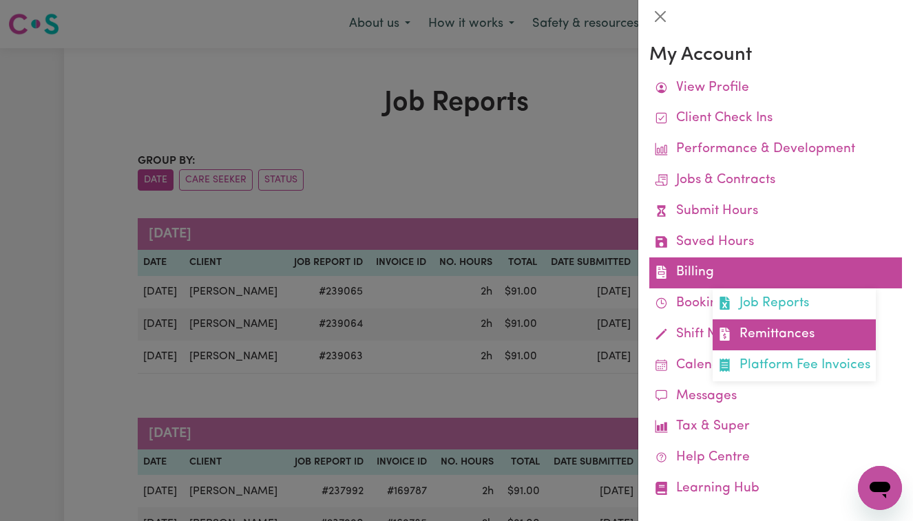
click at [764, 327] on link "Remittances" at bounding box center [794, 335] width 163 height 31
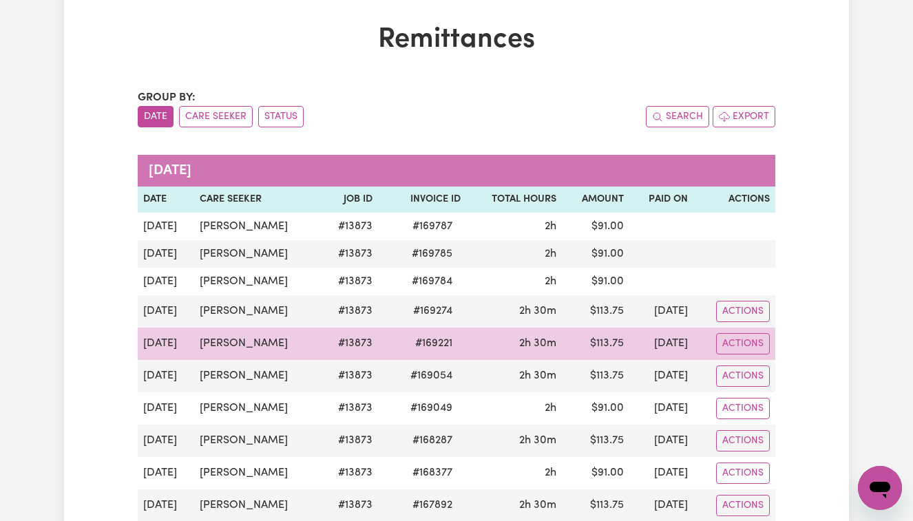
scroll to position [67, 0]
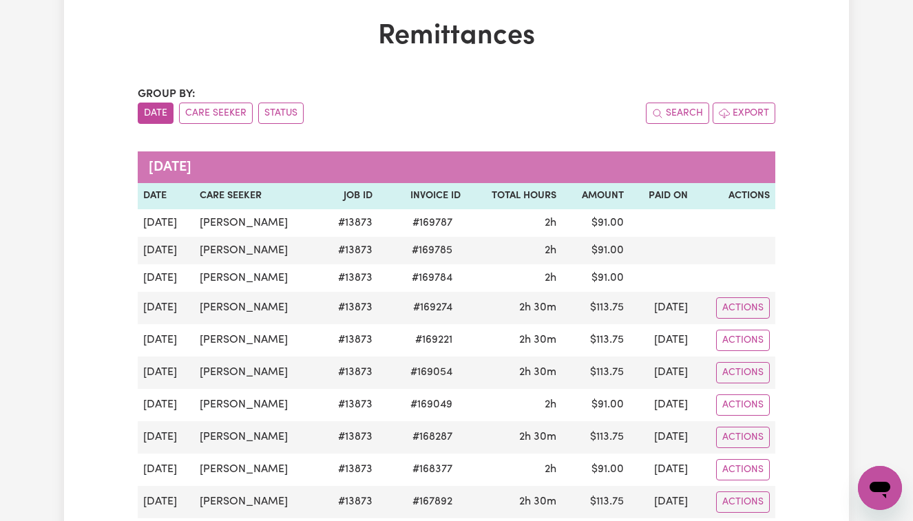
click at [639, 58] on div "Remittances Group by: Date Care Seeker Status Search Export [DATE] Date Care Se…" at bounding box center [456, 507] width 654 height 975
